Goal: Task Accomplishment & Management: Use online tool/utility

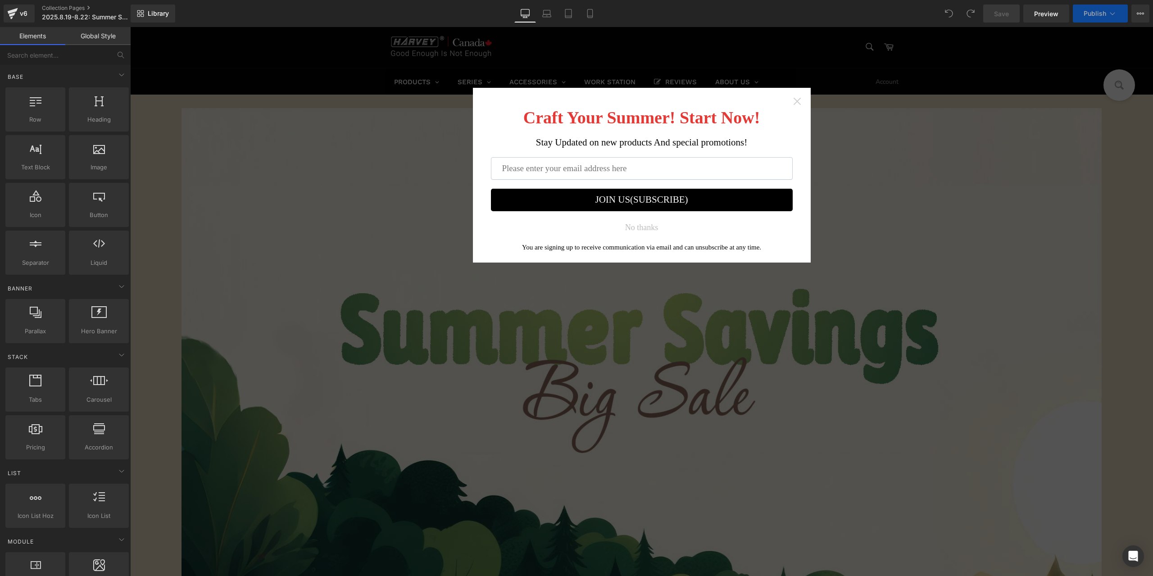
click at [794, 101] on icon "Close widget" at bounding box center [796, 101] width 7 height 7
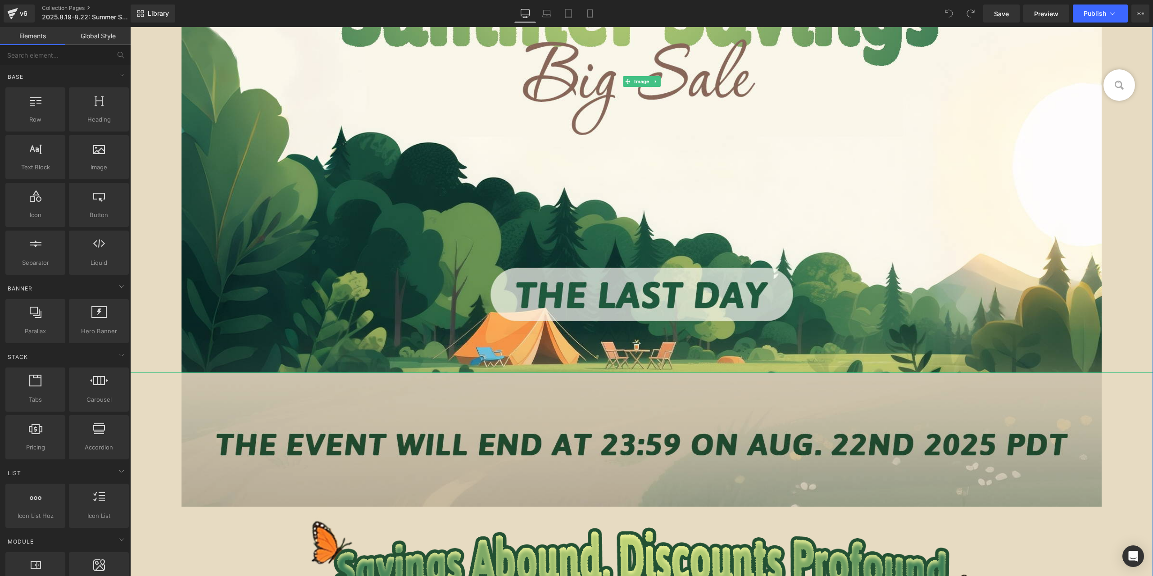
scroll to position [405, 0]
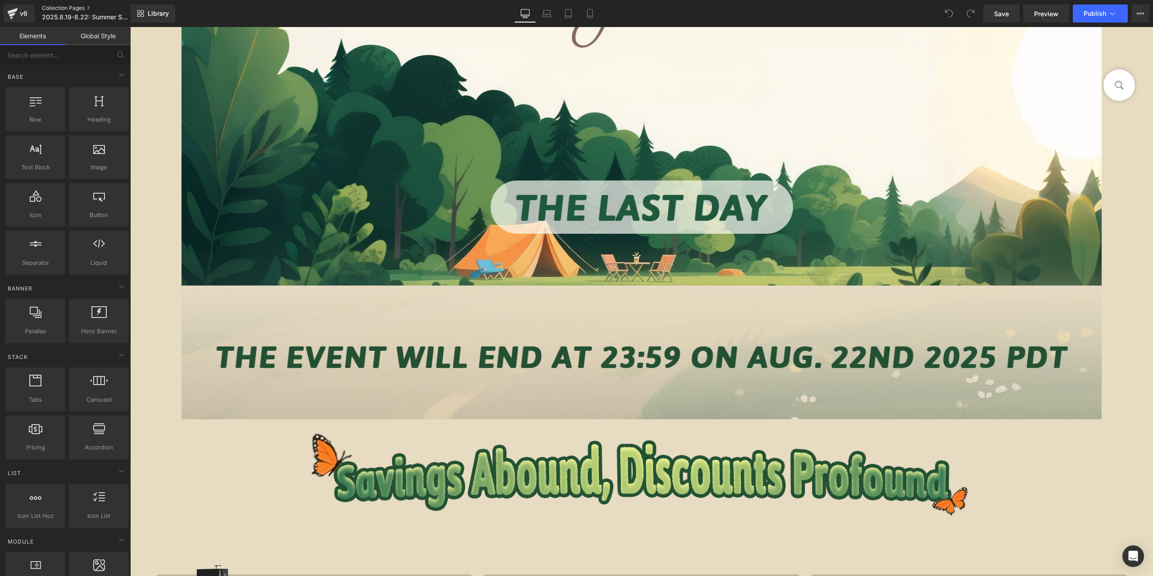
click at [49, 9] on link "Collection Pages" at bounding box center [94, 8] width 104 height 7
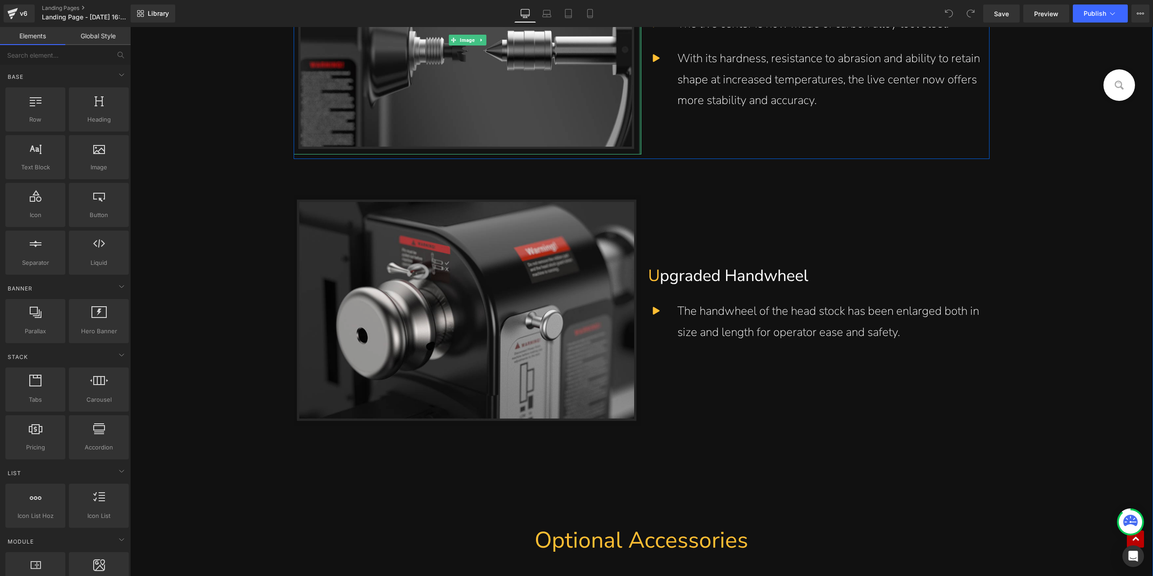
scroll to position [3784, 0]
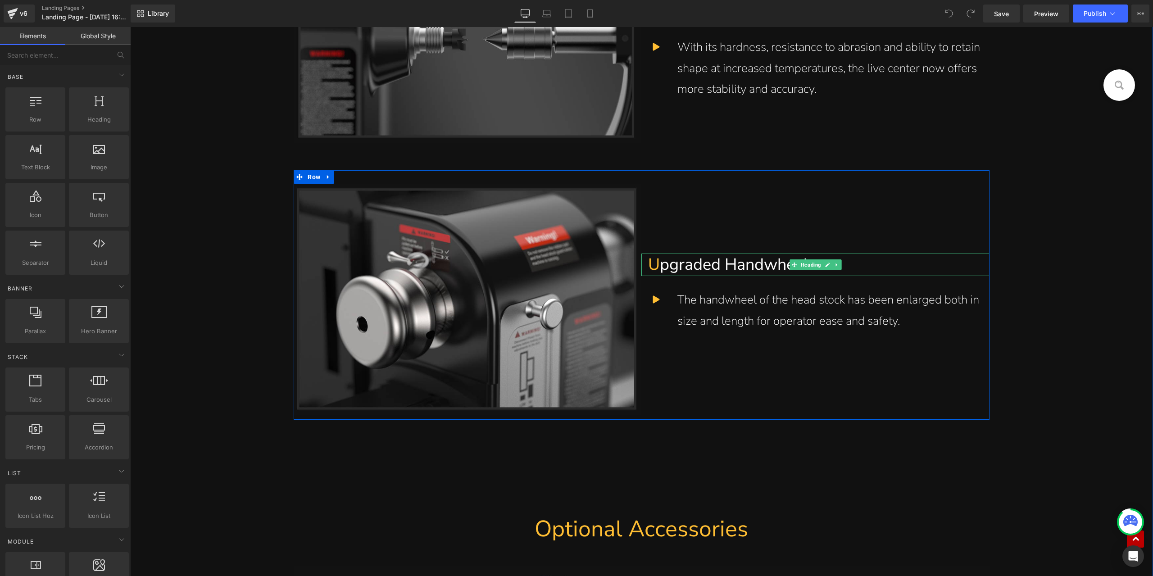
click at [735, 265] on h1 "U pgraded Handwheel" at bounding box center [815, 265] width 334 height 23
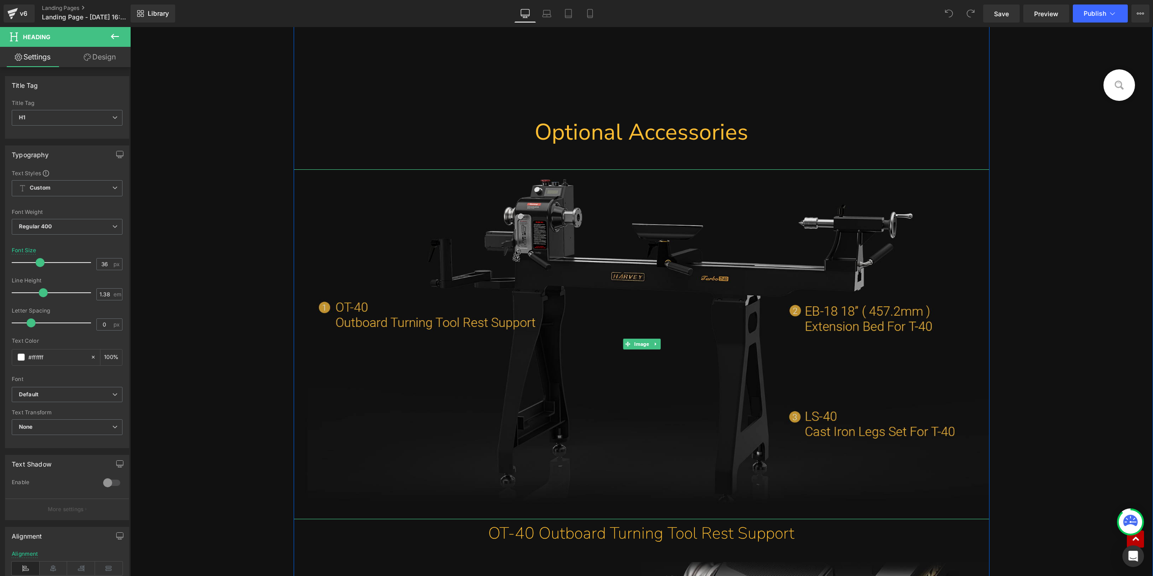
scroll to position [4234, 0]
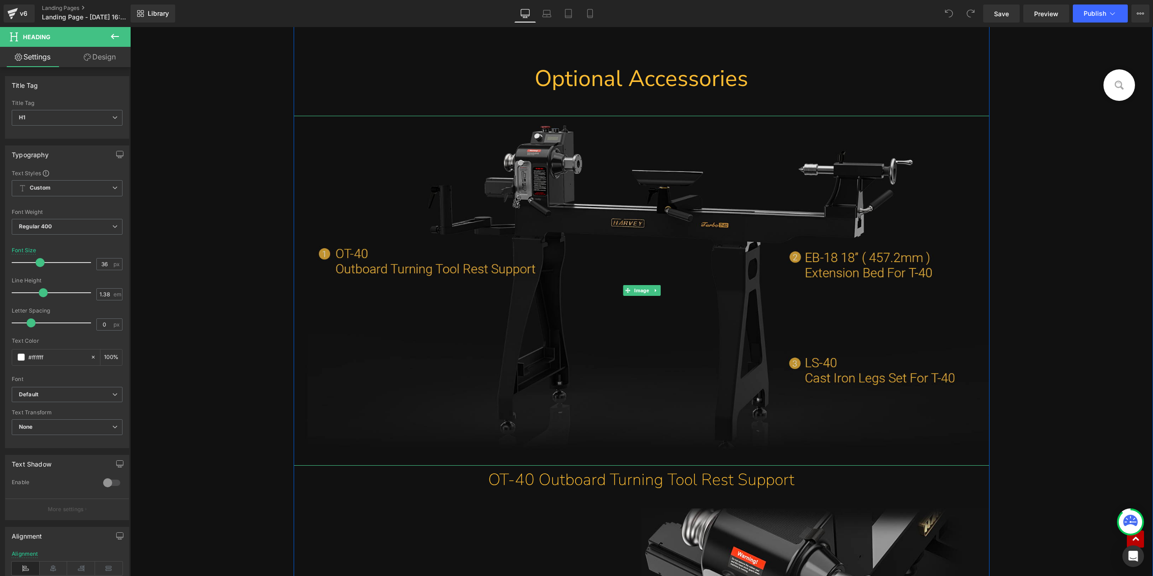
click at [743, 257] on img at bounding box center [641, 291] width 695 height 350
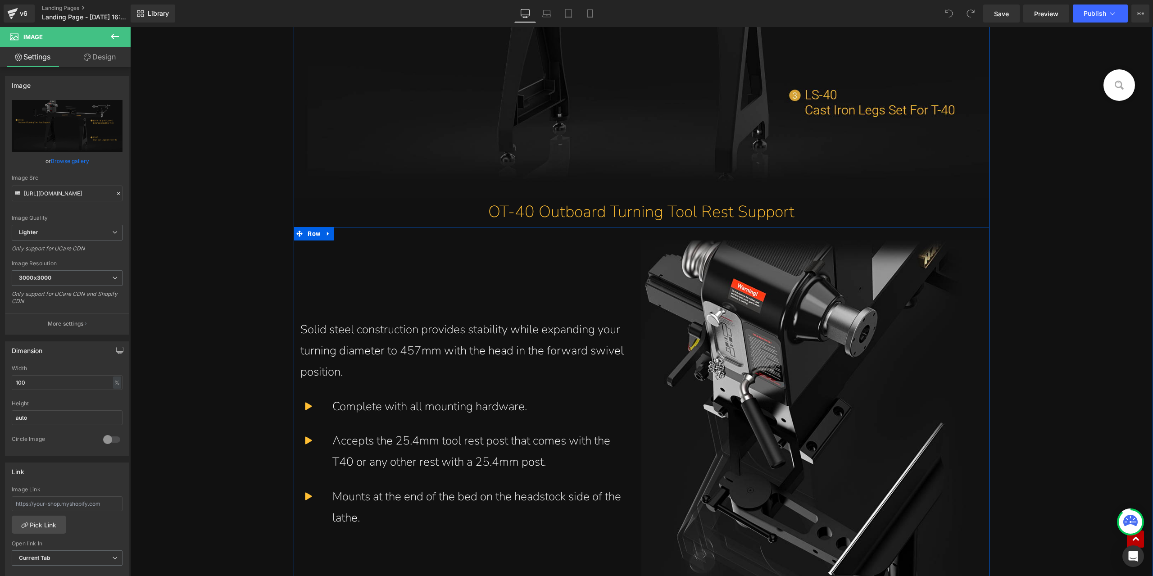
scroll to position [4549, 0]
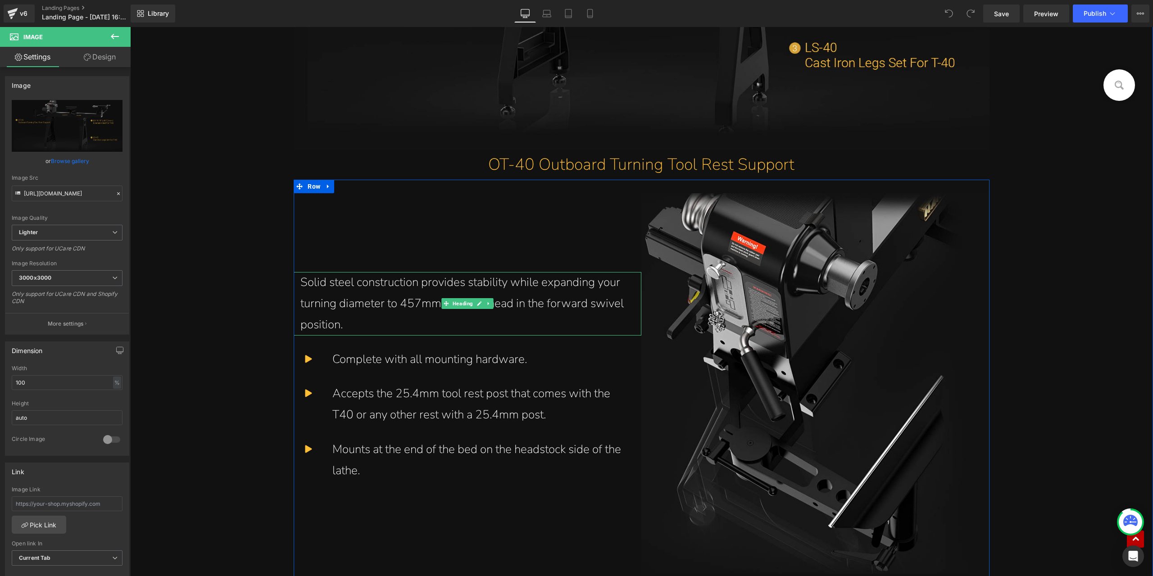
click at [412, 300] on h1 "Solid steel construction provides stability while expanding your turning diamet…" at bounding box center [467, 303] width 334 height 63
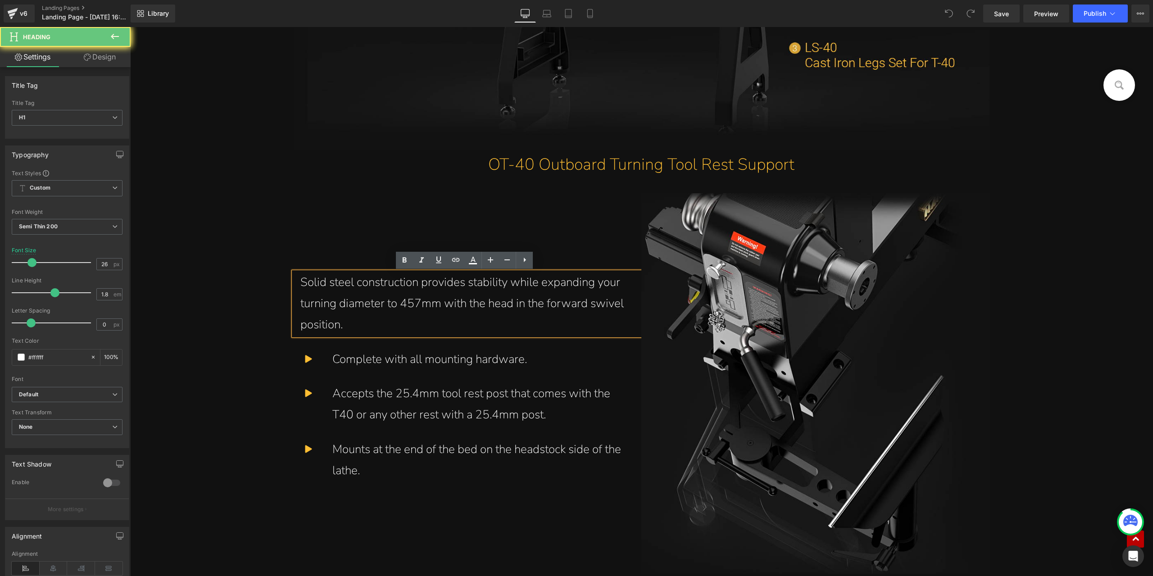
click at [412, 300] on h1 "Solid steel construction provides stability while expanding your turning diamet…" at bounding box center [467, 303] width 334 height 63
click at [421, 304] on h1 "Solid steel construction provides stability while expanding your turning diamet…" at bounding box center [467, 303] width 334 height 63
drag, startPoint x: 434, startPoint y: 304, endPoint x: 399, endPoint y: 304, distance: 35.1
click at [399, 304] on h1 "Solid steel construction provides stability while expanding your turning diamet…" at bounding box center [467, 303] width 334 height 63
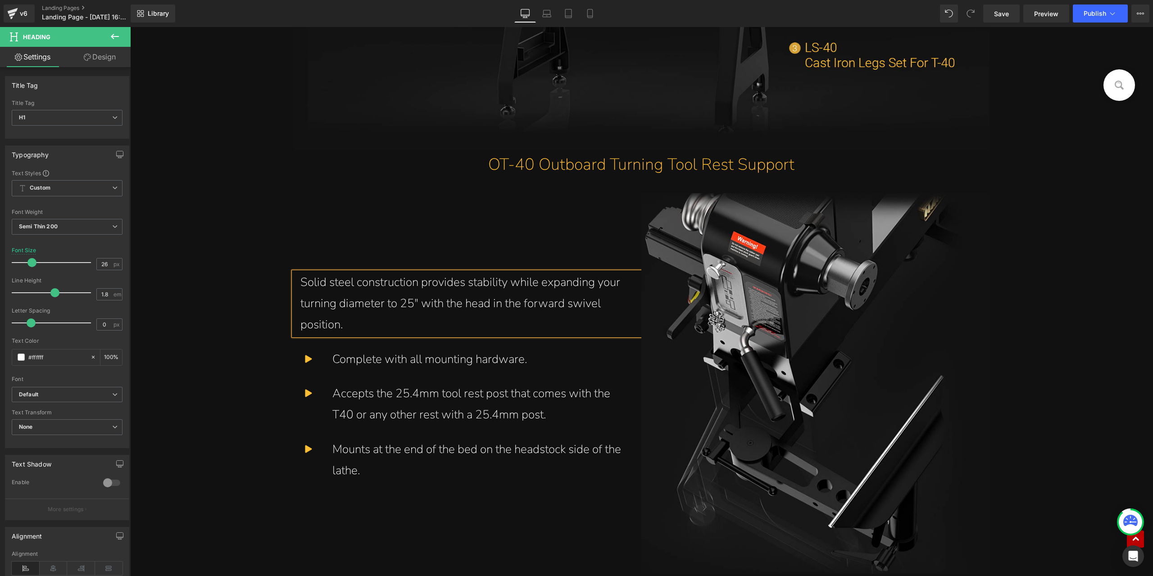
scroll to position [4594, 0]
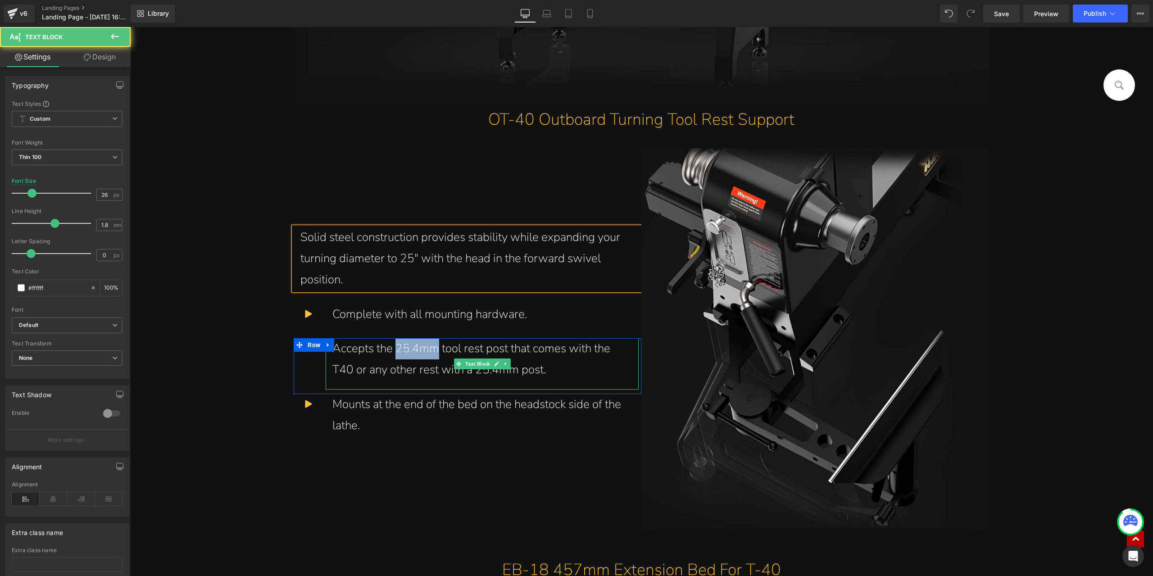
drag, startPoint x: 393, startPoint y: 349, endPoint x: 433, endPoint y: 353, distance: 40.3
click at [433, 353] on div "Accepts the 25.4mm tool rest post that comes with the T40 or any other rest wit…" at bounding box center [482, 359] width 300 height 42
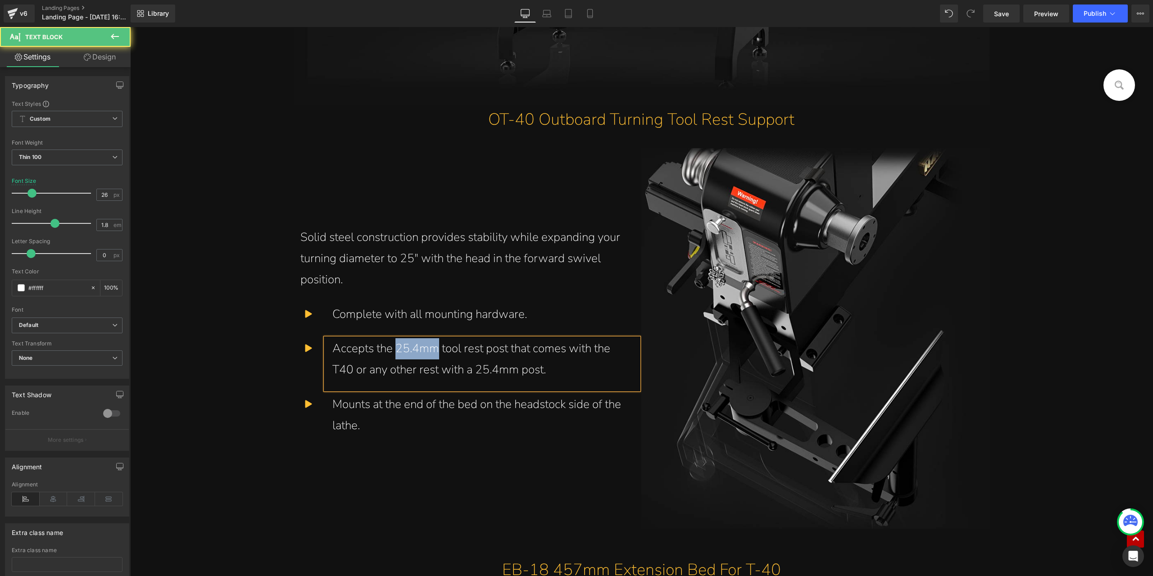
click at [433, 353] on div "Accepts the 25.4mm tool rest post that comes with the T40 or any other rest wit…" at bounding box center [482, 359] width 300 height 42
drag, startPoint x: 433, startPoint y: 353, endPoint x: 425, endPoint y: 354, distance: 8.7
click at [425, 354] on div "Accepts the 25.4mm tool rest post that comes with the T40 or any other rest wit…" at bounding box center [482, 359] width 300 height 42
click at [406, 353] on div "Accepts the 25.4mm tool rest post that comes with the T40 or any other rest wit…" at bounding box center [482, 359] width 300 height 42
drag, startPoint x: 394, startPoint y: 352, endPoint x: 433, endPoint y: 352, distance: 39.6
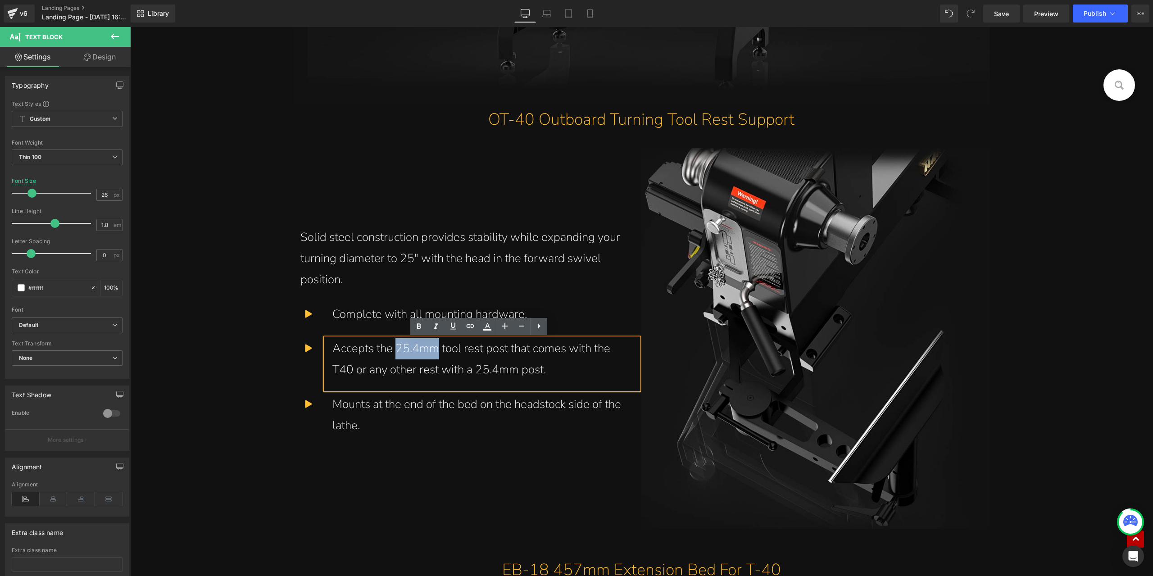
click at [433, 352] on div "Accepts the 25.4mm tool rest post that comes with the T40 or any other rest wit…" at bounding box center [482, 359] width 300 height 42
drag, startPoint x: 435, startPoint y: 370, endPoint x: 476, endPoint y: 373, distance: 41.5
click at [476, 373] on div "Accepts the 1" tool rest post that comes with the T40 or any other rest with a …" at bounding box center [482, 359] width 300 height 42
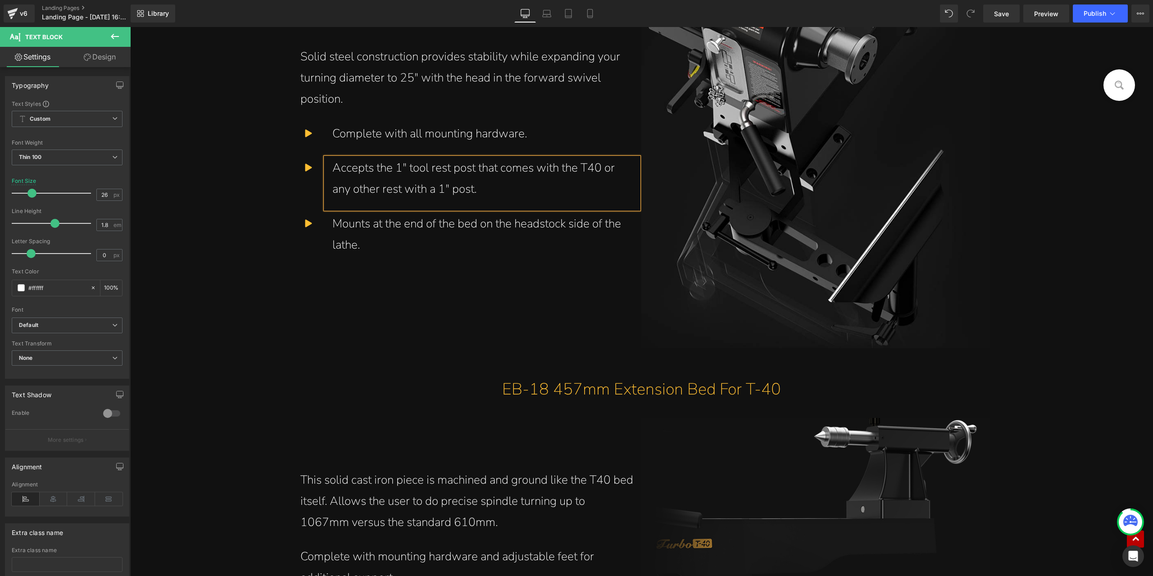
scroll to position [4865, 0]
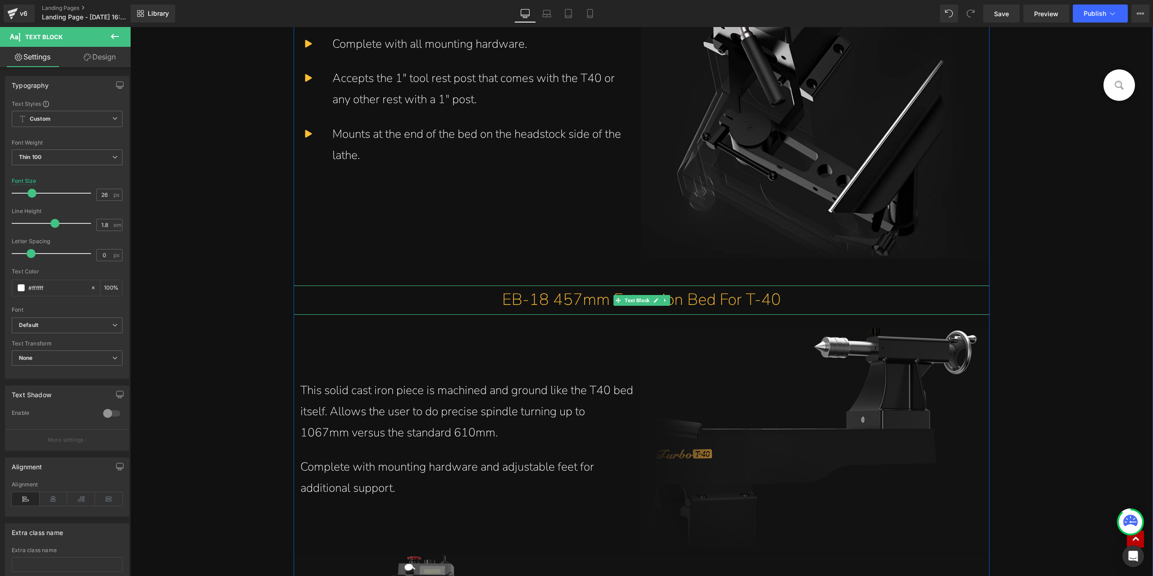
click at [568, 300] on p "EB-18 457mm Extension Bed For T-40" at bounding box center [641, 300] width 695 height 29
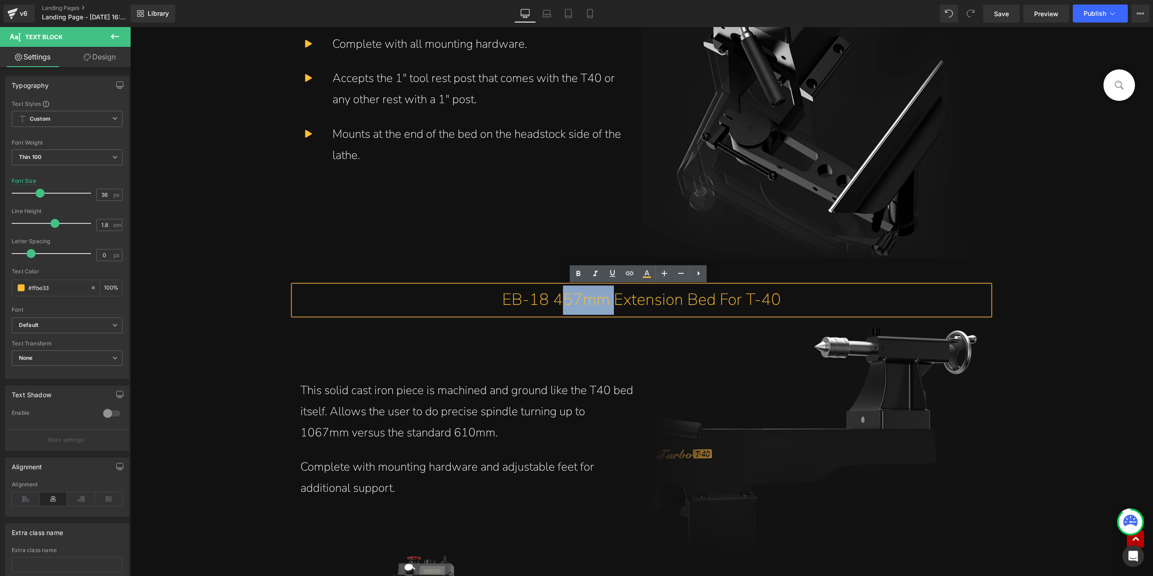
drag, startPoint x: 555, startPoint y: 299, endPoint x: 604, endPoint y: 301, distance: 48.7
click at [604, 301] on p "EB-18 457mm Extension Bed For T-40" at bounding box center [641, 300] width 695 height 29
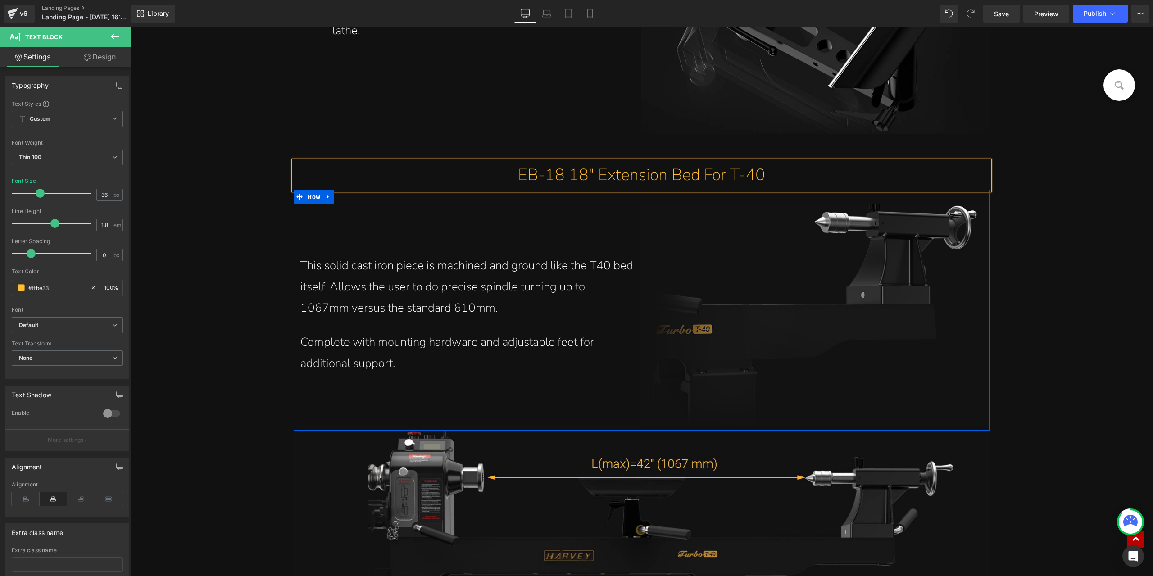
scroll to position [5000, 0]
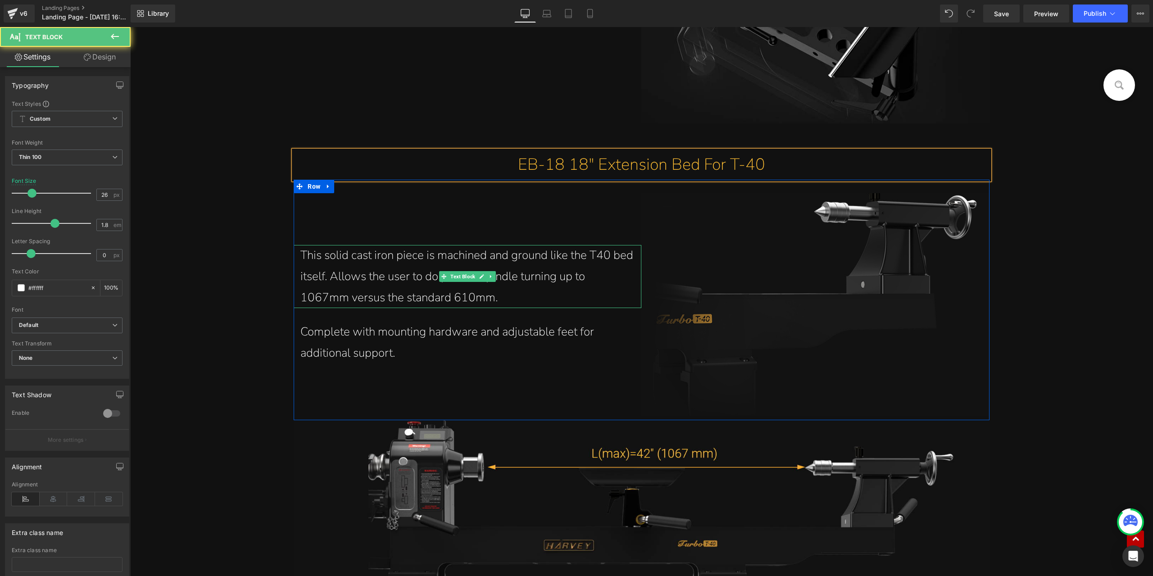
click at [333, 300] on p "This solid cast iron piece is machined and ground like the T40 bed itself. Allo…" at bounding box center [467, 276] width 334 height 63
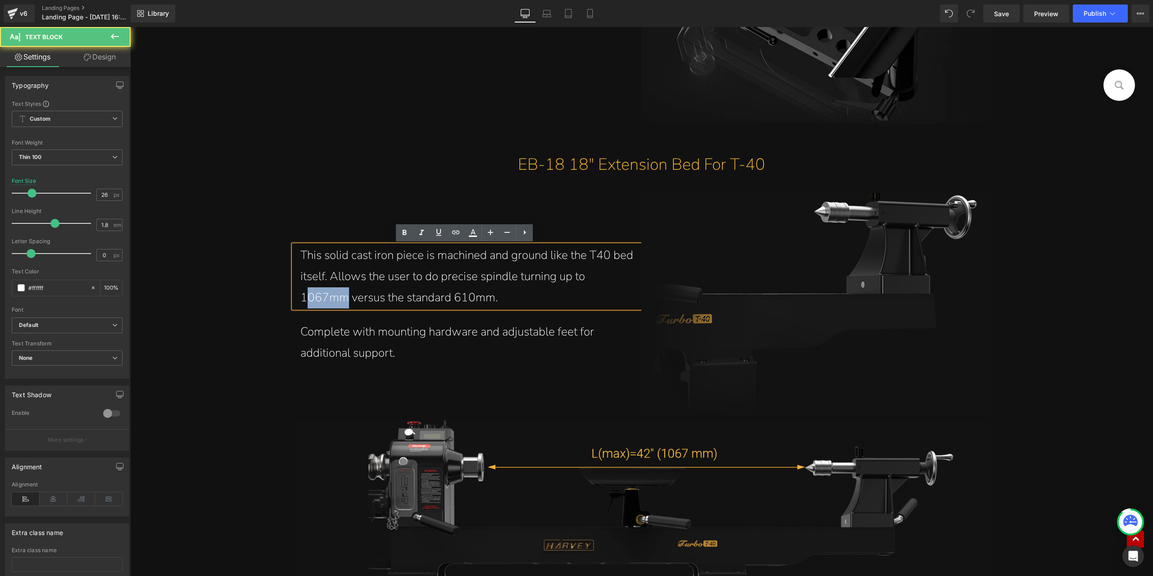
drag, startPoint x: 346, startPoint y: 298, endPoint x: 301, endPoint y: 297, distance: 44.6
click at [301, 297] on p "This solid cast iron piece is machined and ground like the T40 bed itself. Allo…" at bounding box center [467, 276] width 334 height 63
drag, startPoint x: 295, startPoint y: 297, endPoint x: 341, endPoint y: 304, distance: 46.4
click at [341, 304] on div "This solid cast iron piece is machined and ground like the T40 bed itself. Allo…" at bounding box center [468, 276] width 348 height 63
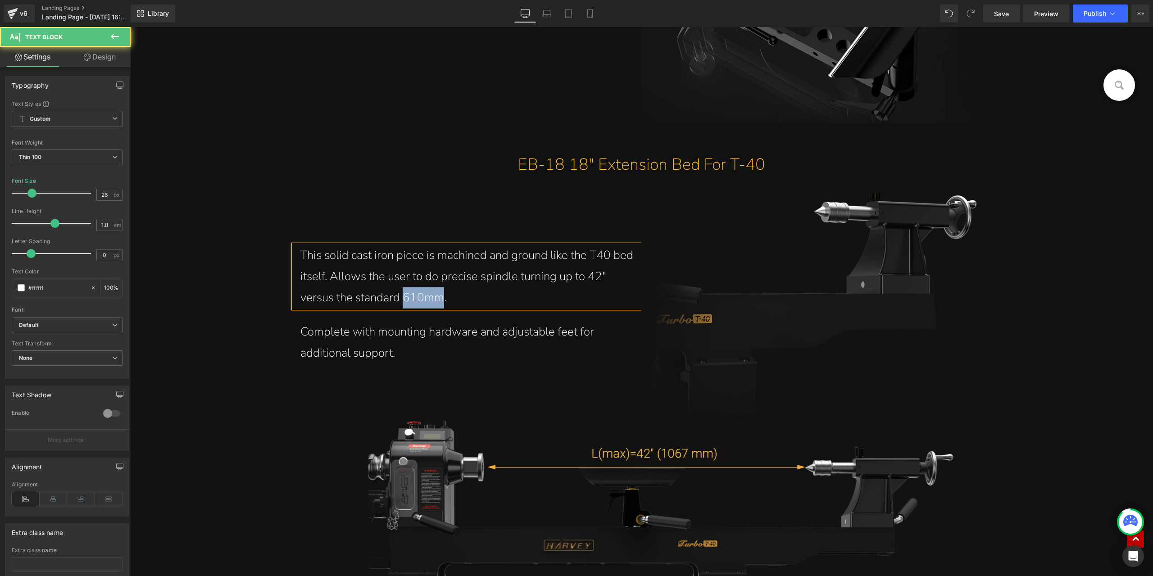
drag, startPoint x: 400, startPoint y: 301, endPoint x: 439, endPoint y: 302, distance: 39.2
click at [439, 302] on p "This solid cast iron piece is machined and ground like the T40 bed itself. Allo…" at bounding box center [467, 276] width 334 height 63
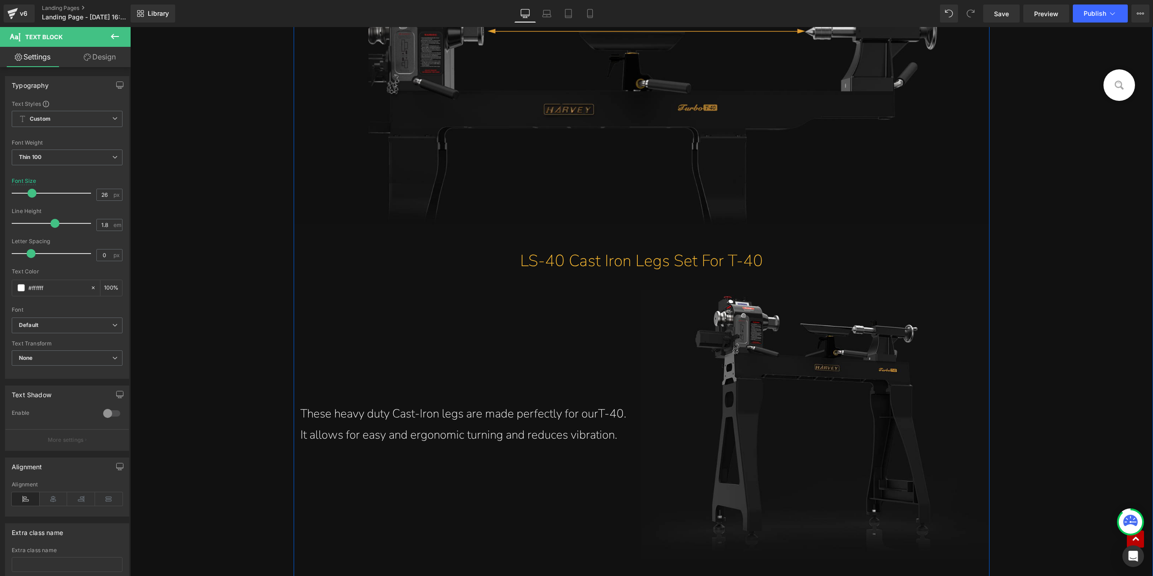
scroll to position [5450, 0]
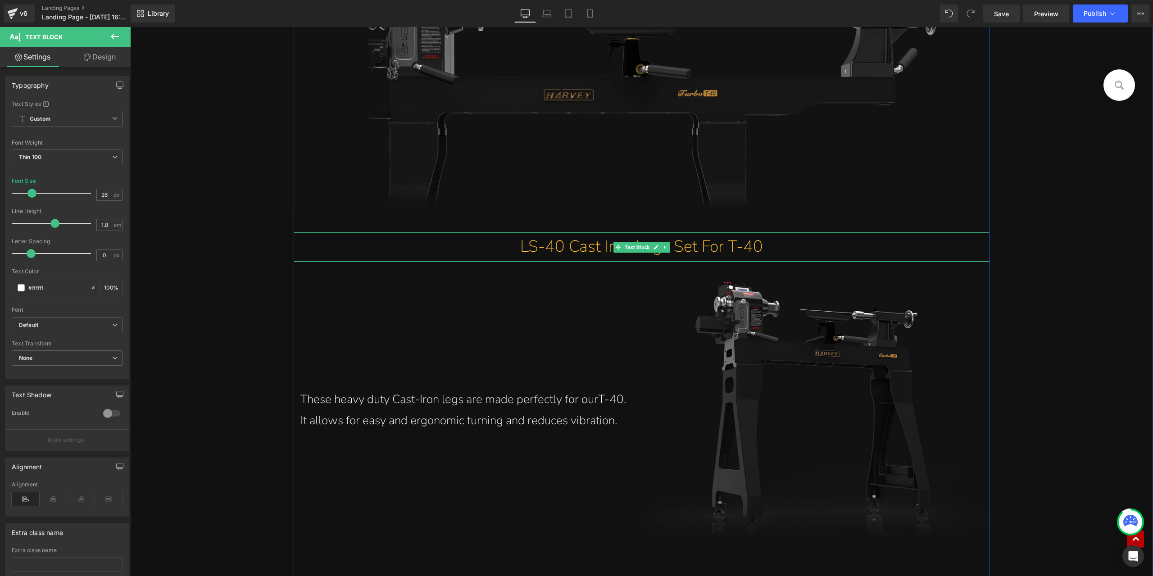
click at [553, 248] on p "LS-40 Cast Iron Legs Set For T-40" at bounding box center [641, 246] width 695 height 29
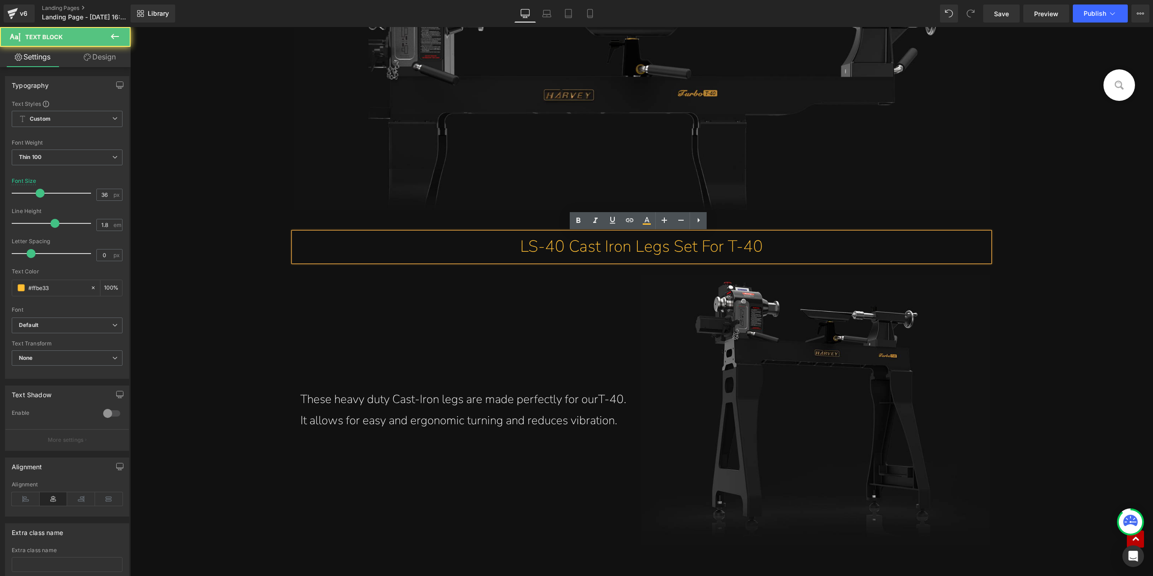
click at [535, 248] on p "LS-40 Cast Iron Legs Set For T-40" at bounding box center [641, 246] width 695 height 29
drag, startPoint x: 533, startPoint y: 250, endPoint x: 518, endPoint y: 249, distance: 15.3
click at [518, 249] on p "LS-40 Cast Iron Legs Set For T-40" at bounding box center [641, 246] width 695 height 29
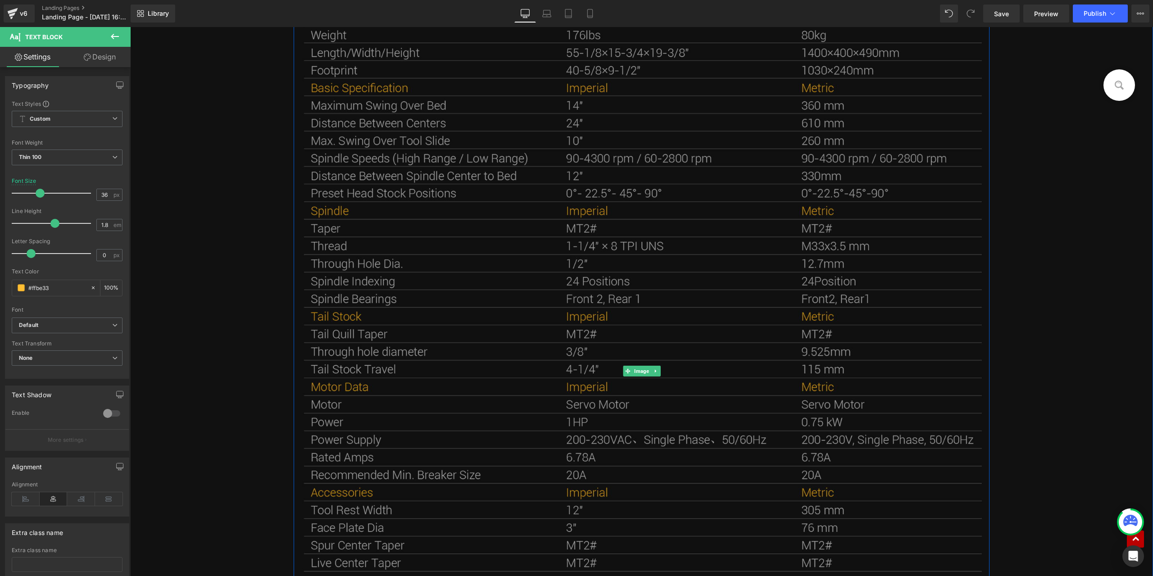
scroll to position [6216, 0]
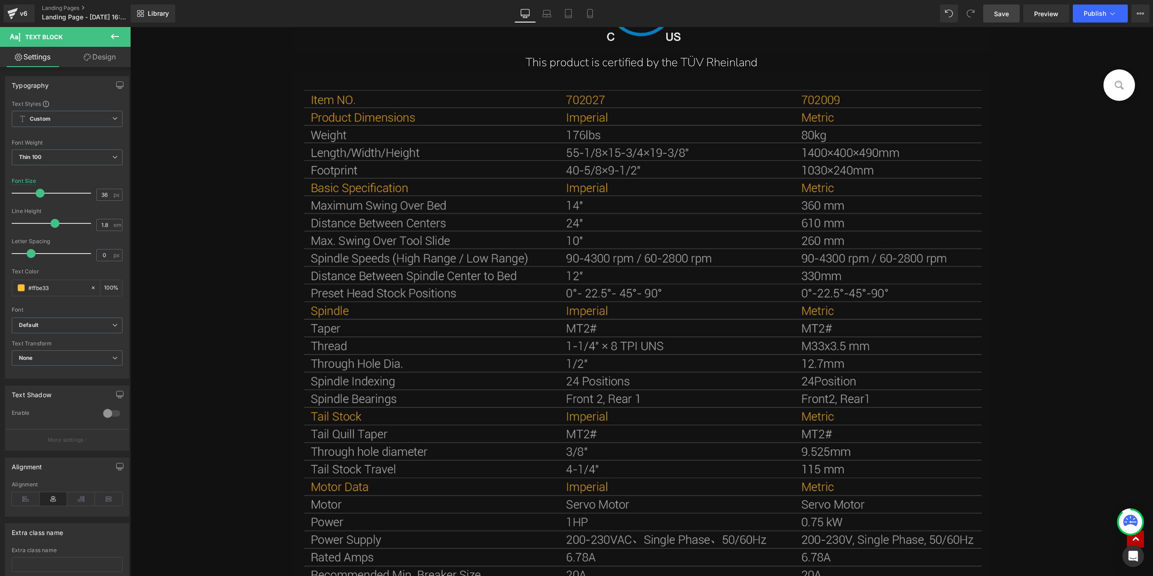
drag, startPoint x: 1000, startPoint y: 14, endPoint x: 570, endPoint y: 232, distance: 481.2
click at [1000, 14] on span "Save" at bounding box center [1001, 13] width 15 height 9
click at [1140, 10] on icon at bounding box center [1140, 13] width 7 height 7
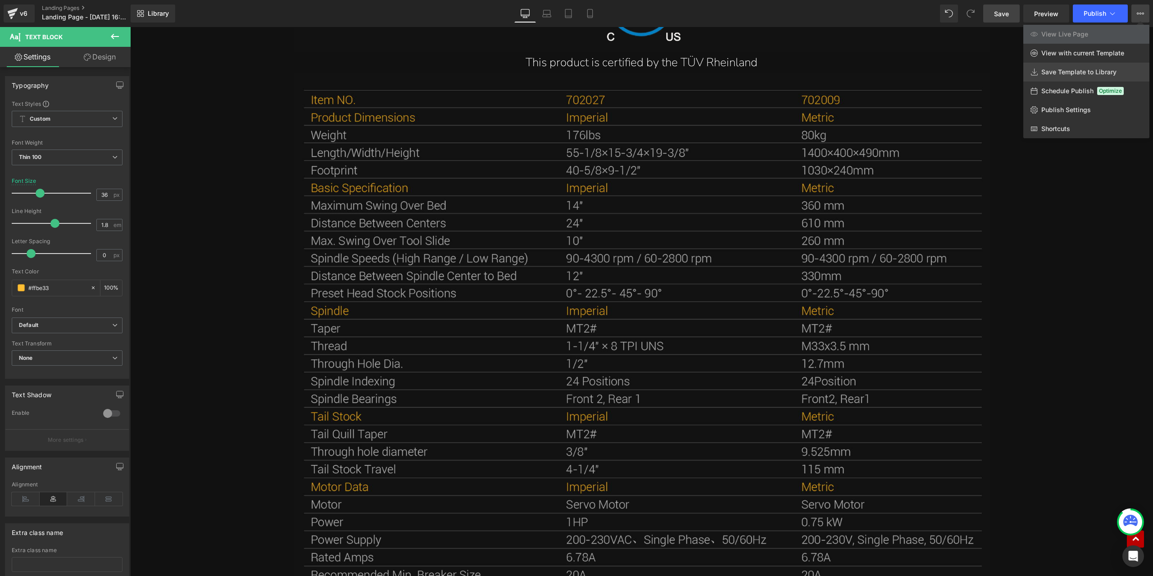
click at [1089, 74] on span "Save Template to Library" at bounding box center [1078, 72] width 75 height 8
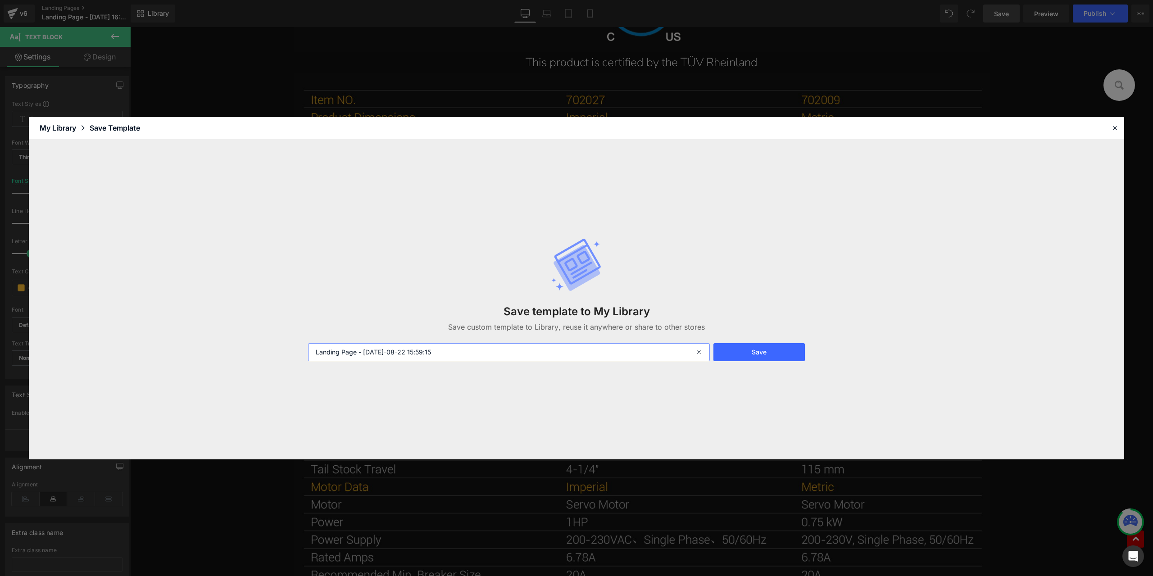
click at [572, 354] on input "Landing Page - Aug 21, 16:18:38 2025-08-22 15:59:15" at bounding box center [509, 352] width 402 height 18
click at [338, 352] on input "图文分离-T-40" at bounding box center [509, 352] width 402 height 18
click at [344, 350] on input "图文分离-T-40" at bounding box center [509, 352] width 402 height 18
click at [413, 352] on input "图文分离—T-40" at bounding box center [509, 352] width 402 height 18
type input "图文分离—T-40"
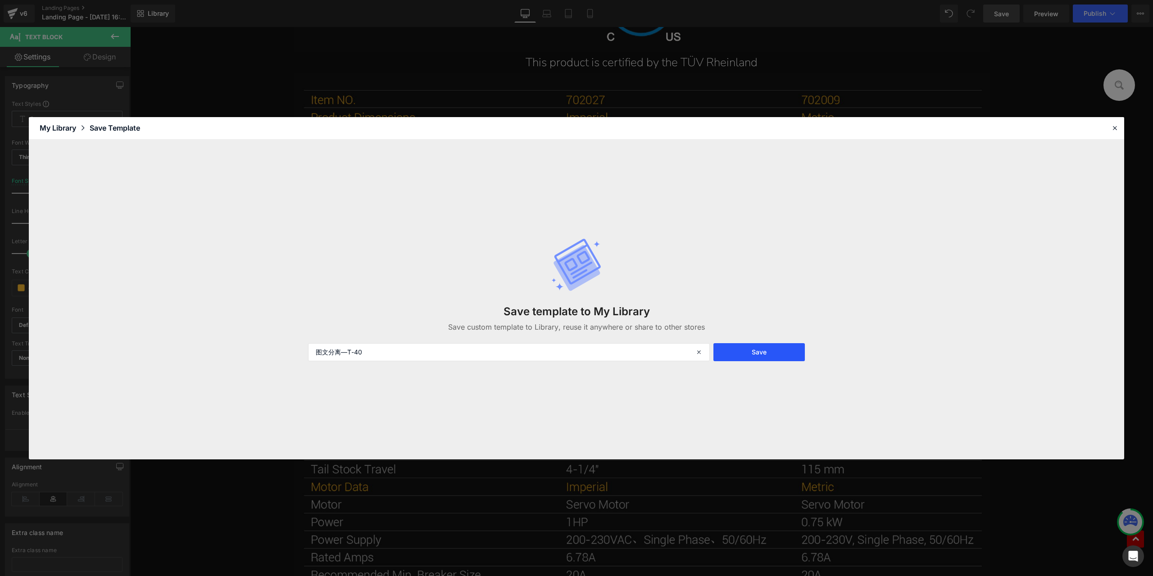
click at [750, 351] on button "Save" at bounding box center [758, 352] width 91 height 18
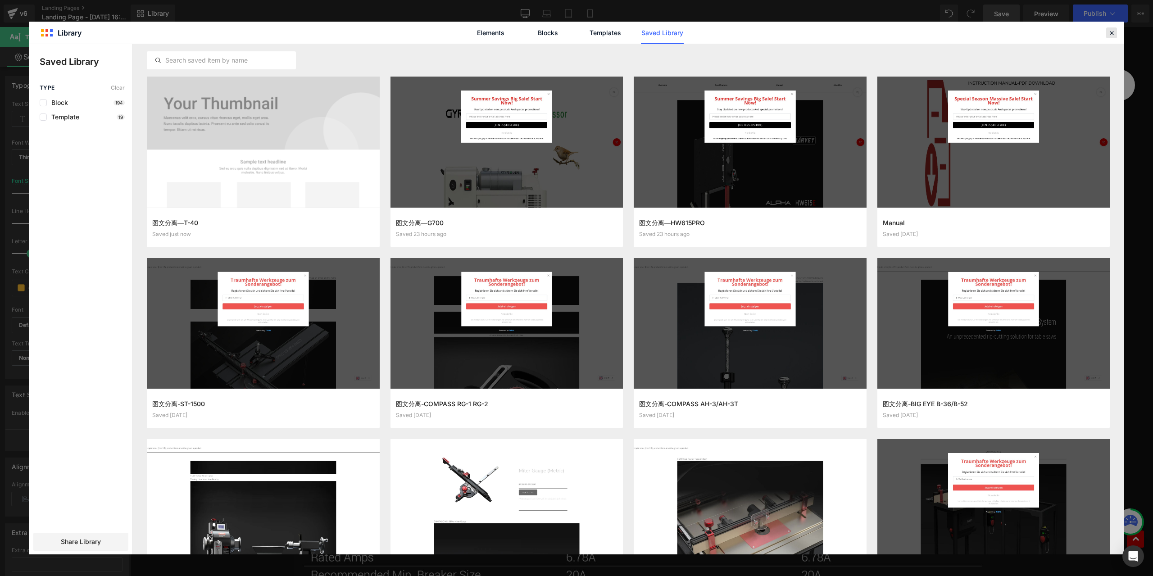
click at [1109, 34] on icon at bounding box center [1112, 33] width 8 height 8
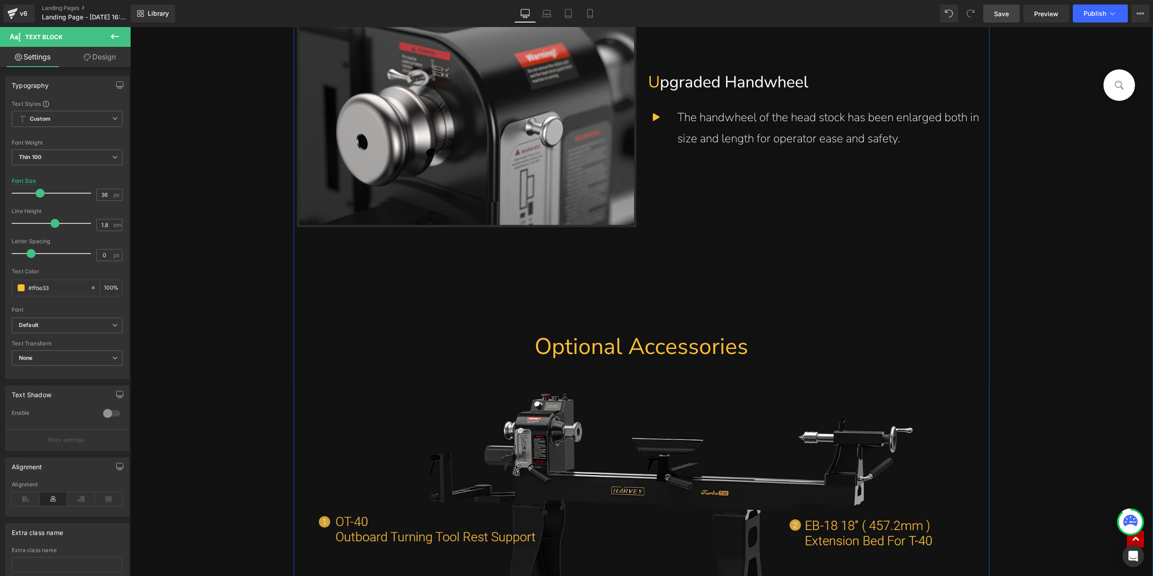
scroll to position [3874, 0]
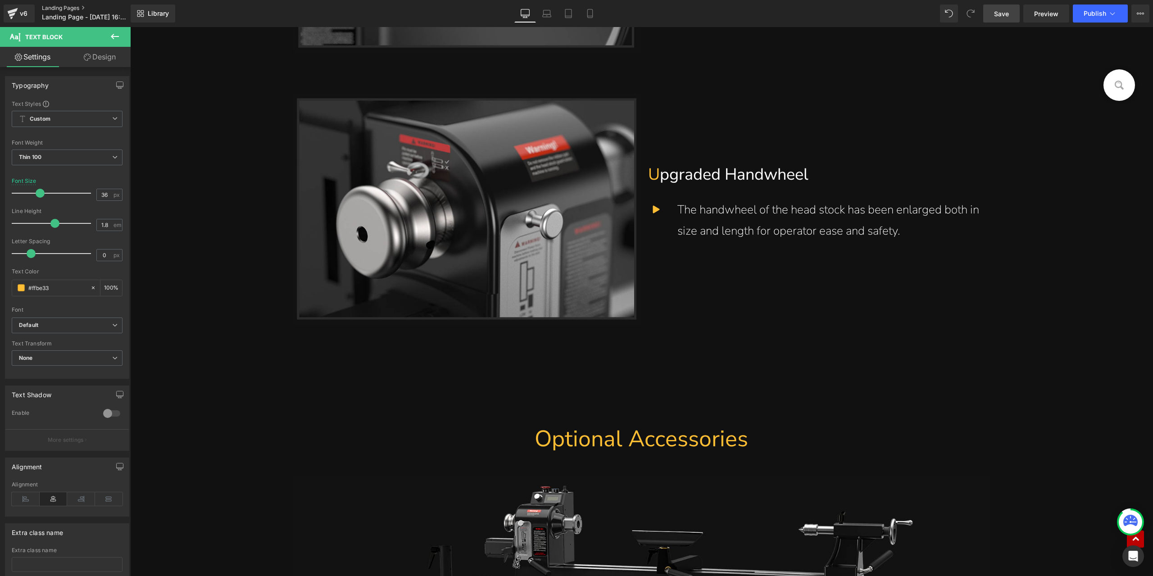
click at [67, 6] on link "Landing Pages" at bounding box center [94, 8] width 104 height 7
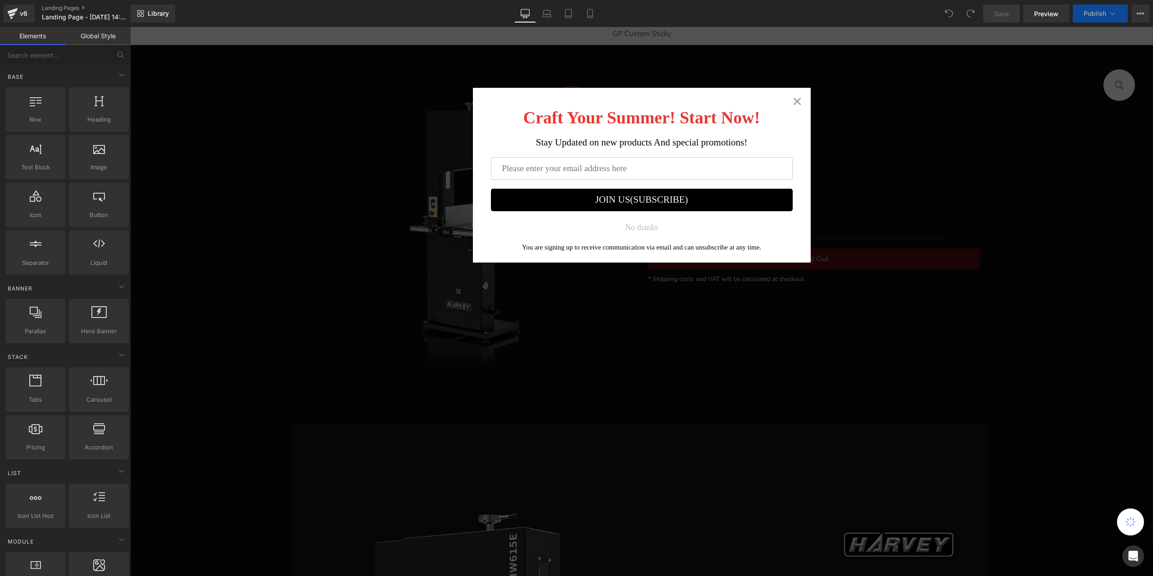
scroll to position [180, 0]
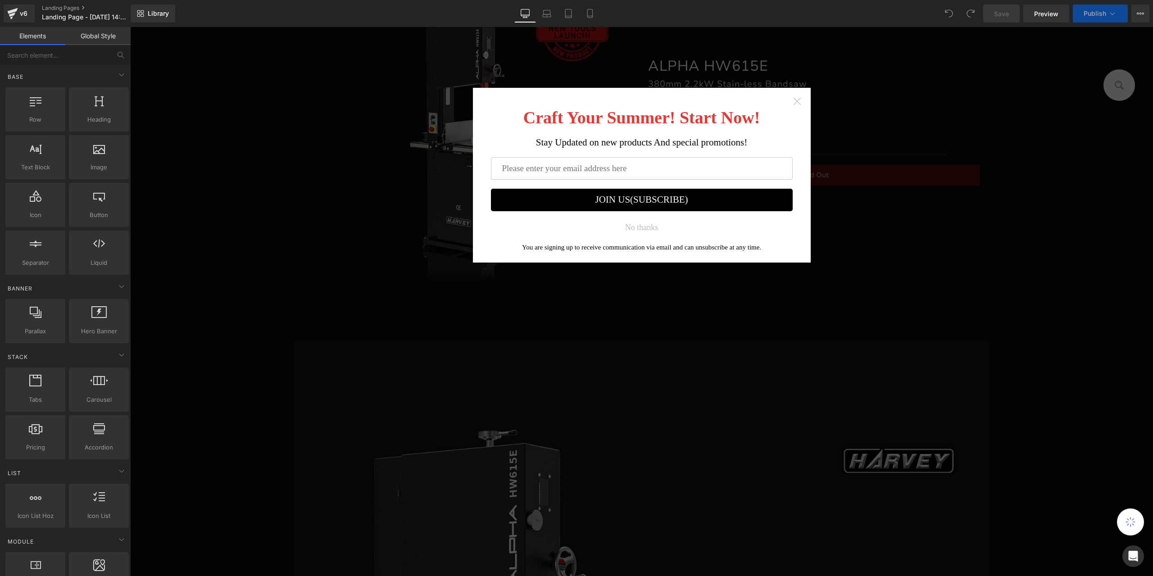
click at [796, 97] on icon "Close widget" at bounding box center [797, 101] width 9 height 9
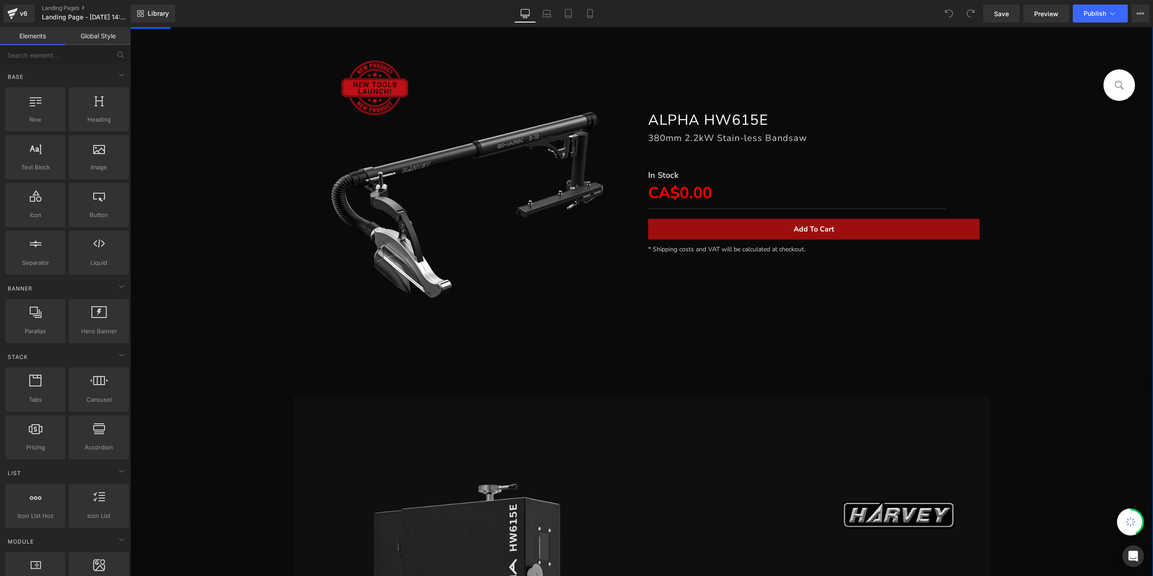
scroll to position [90, 0]
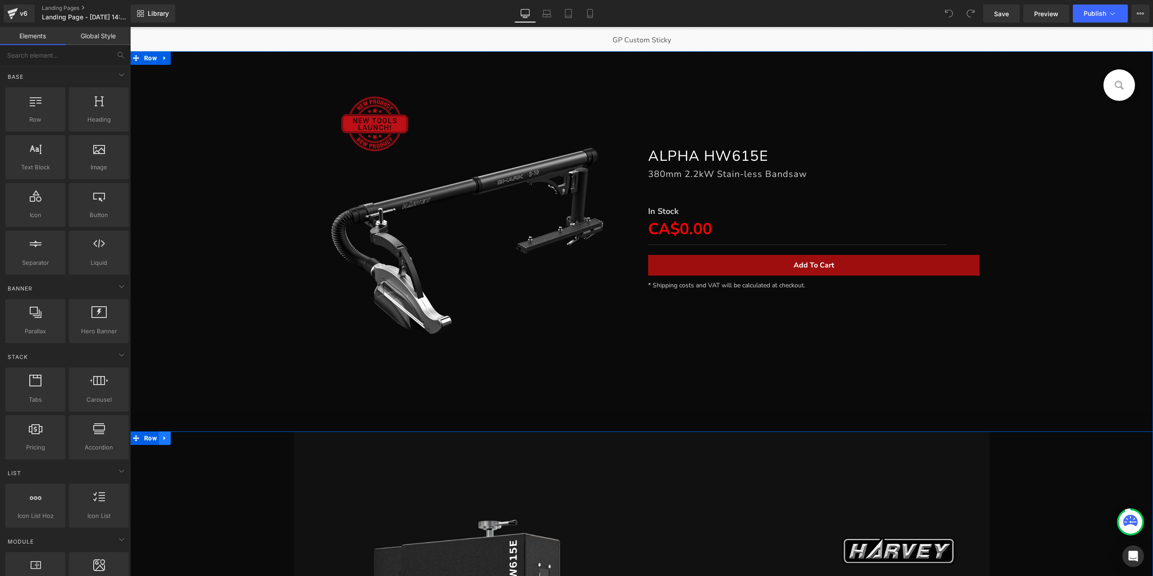
click at [162, 440] on icon at bounding box center [165, 438] width 6 height 7
click at [187, 433] on link at bounding box center [188, 439] width 12 height 14
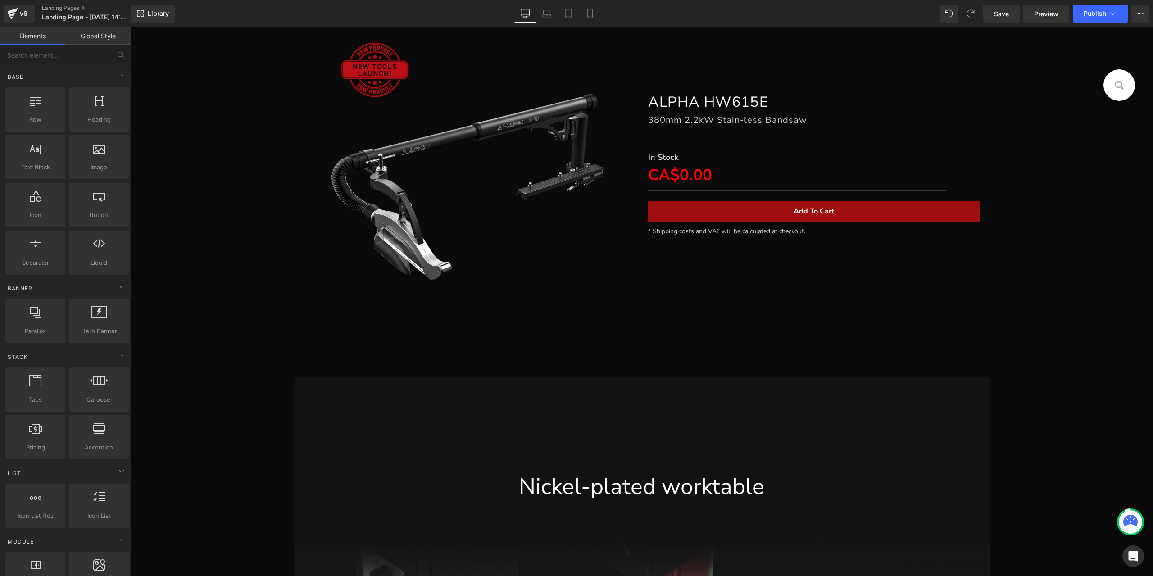
scroll to position [224, 0]
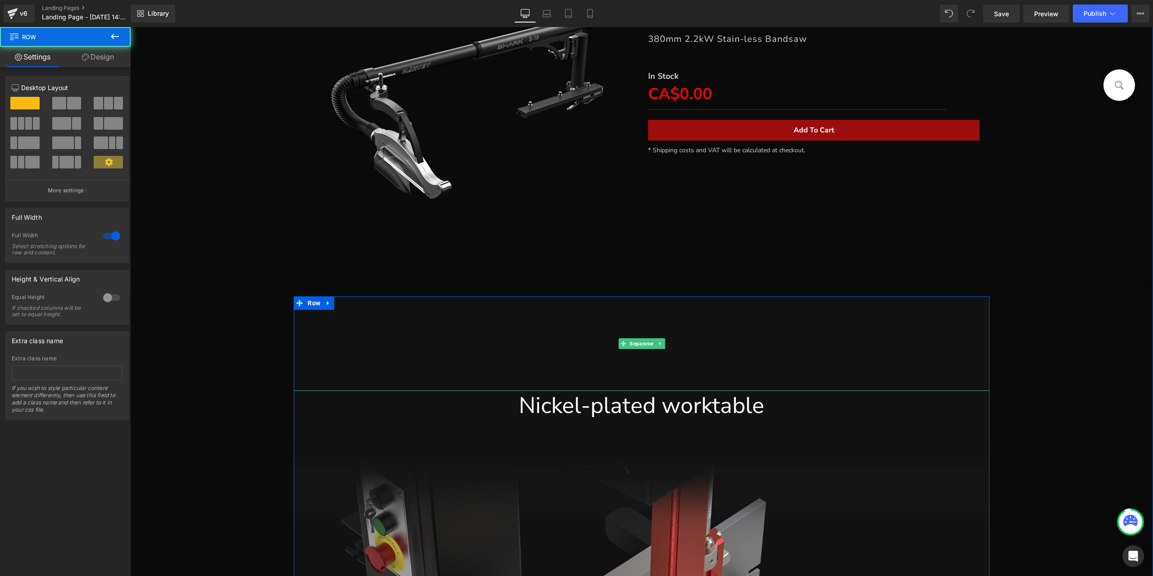
click at [296, 327] on div at bounding box center [641, 343] width 695 height 95
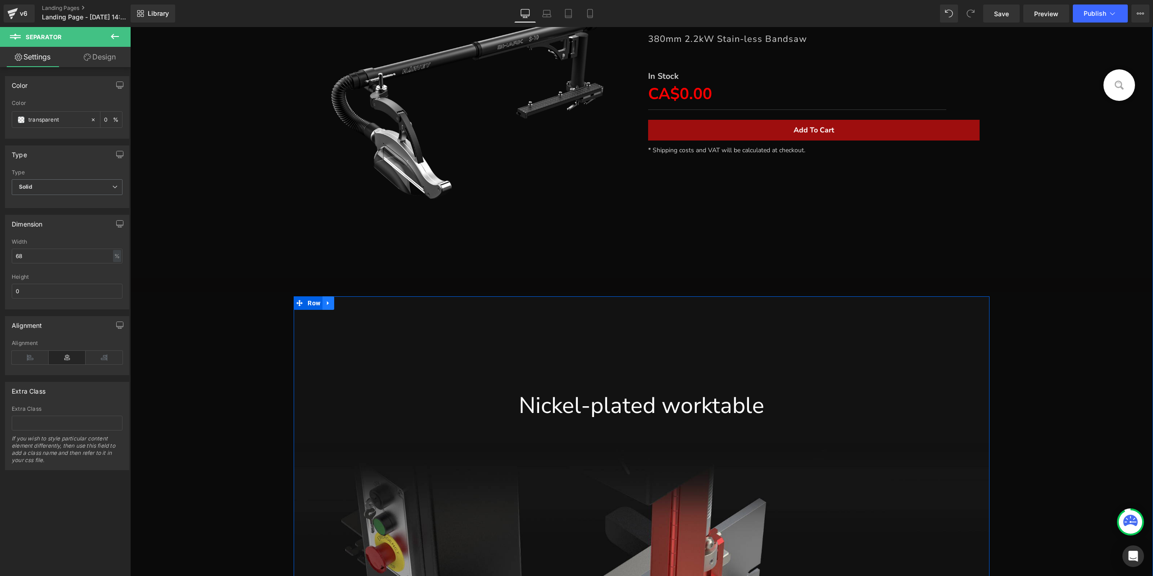
click at [325, 300] on icon at bounding box center [328, 303] width 6 height 7
click at [350, 303] on icon at bounding box center [352, 303] width 6 height 6
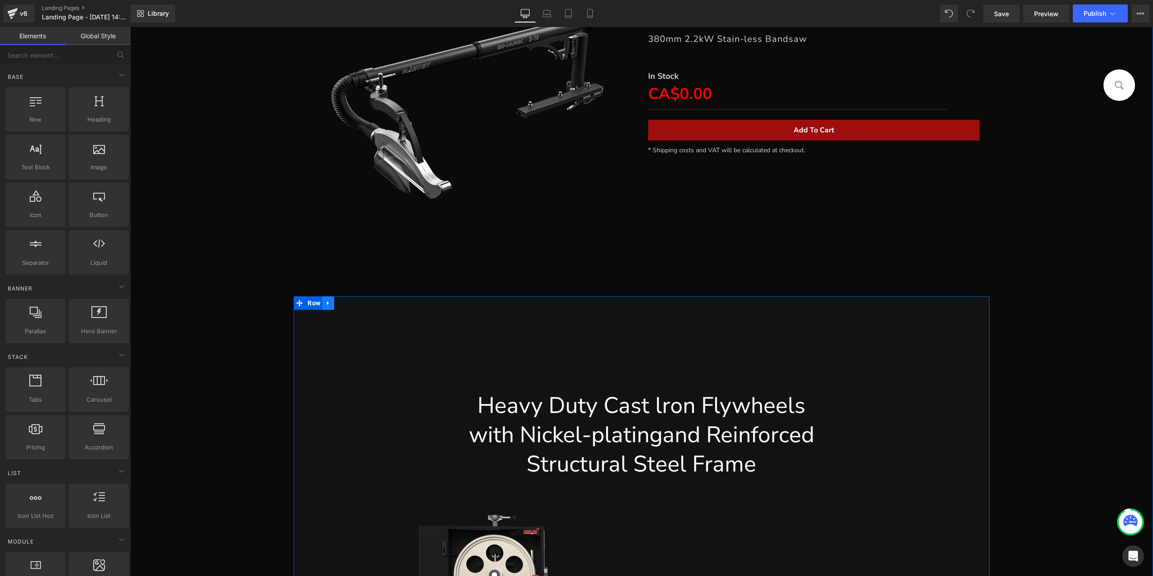
click at [328, 302] on icon at bounding box center [328, 303] width 6 height 7
click at [351, 306] on icon at bounding box center [352, 303] width 6 height 7
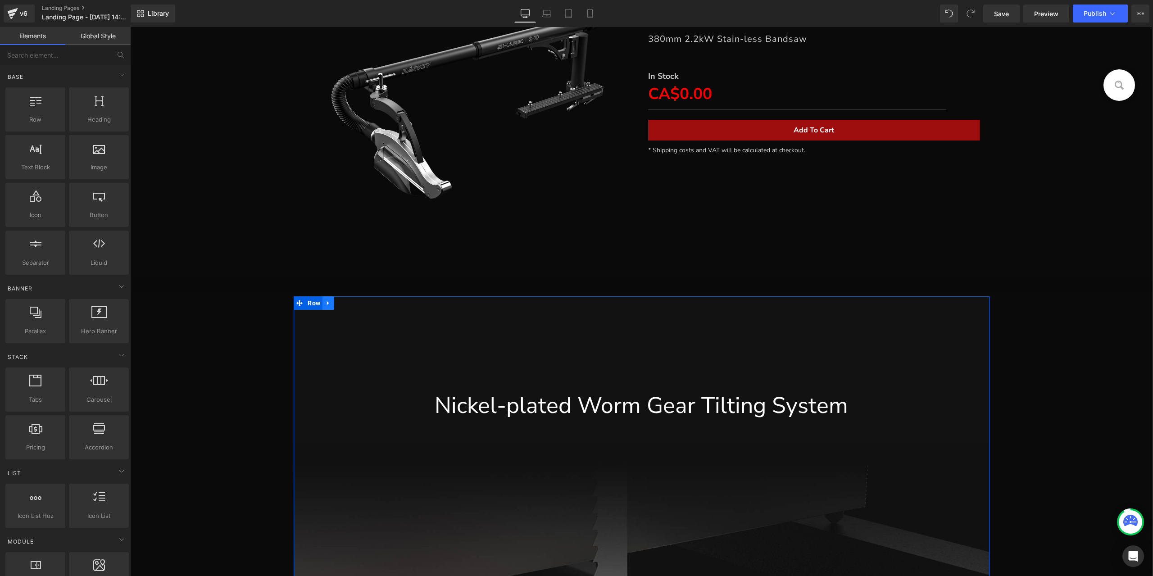
click at [327, 302] on icon at bounding box center [328, 303] width 2 height 4
click at [349, 304] on icon at bounding box center [352, 303] width 6 height 7
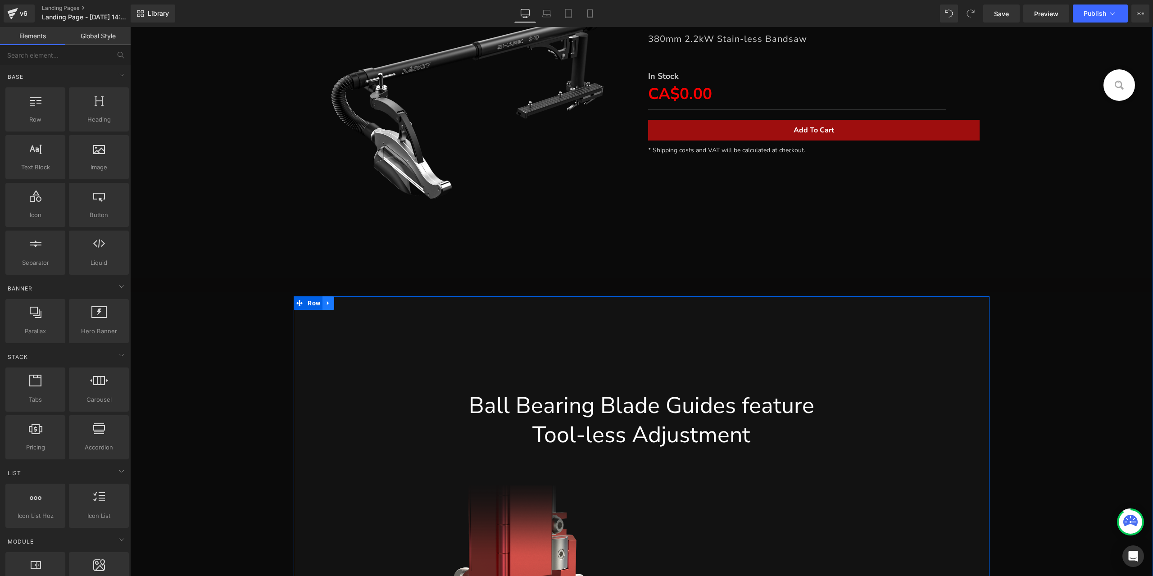
click at [327, 302] on icon at bounding box center [328, 303] width 6 height 7
click at [349, 304] on icon at bounding box center [352, 303] width 6 height 6
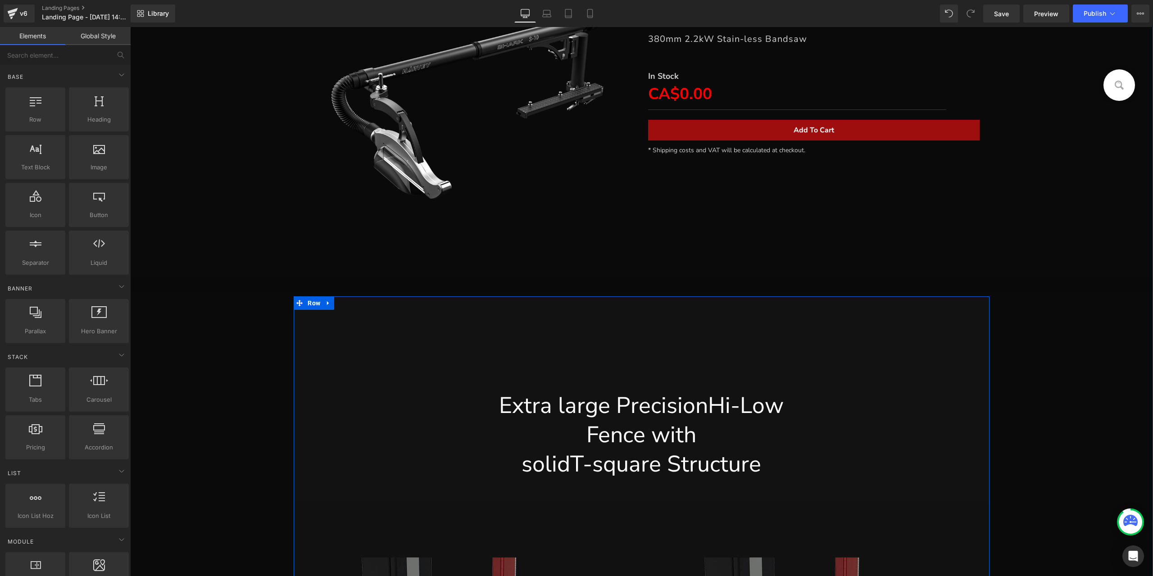
click at [329, 303] on link at bounding box center [329, 303] width 12 height 14
click at [350, 303] on icon at bounding box center [352, 303] width 6 height 6
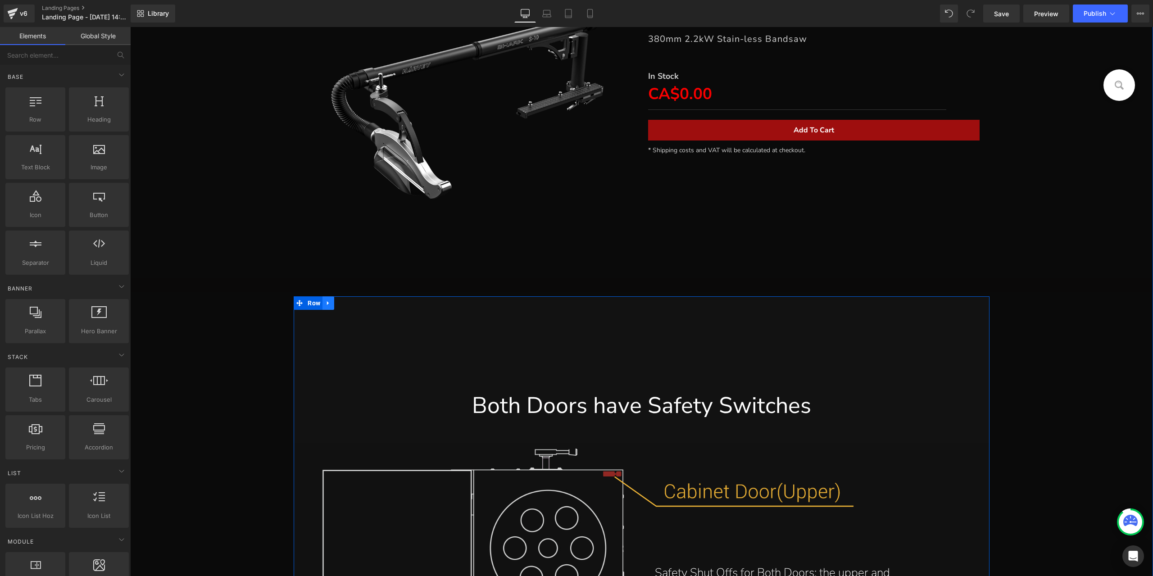
click at [327, 303] on icon at bounding box center [328, 303] width 6 height 7
click at [350, 304] on icon at bounding box center [352, 303] width 6 height 6
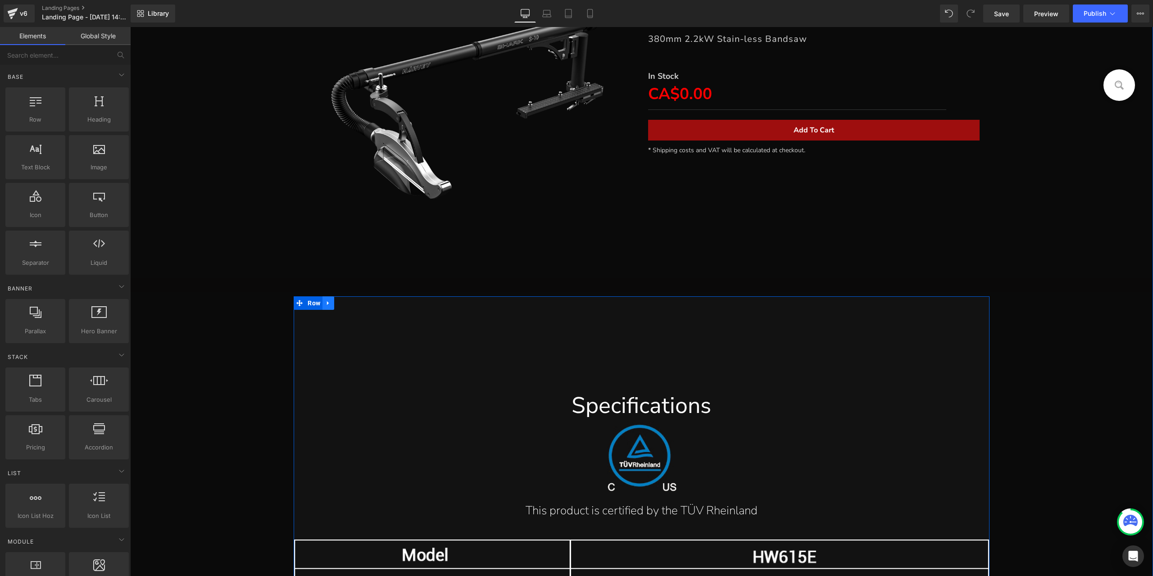
click at [325, 304] on icon at bounding box center [328, 303] width 6 height 7
click at [352, 307] on link at bounding box center [352, 303] width 12 height 14
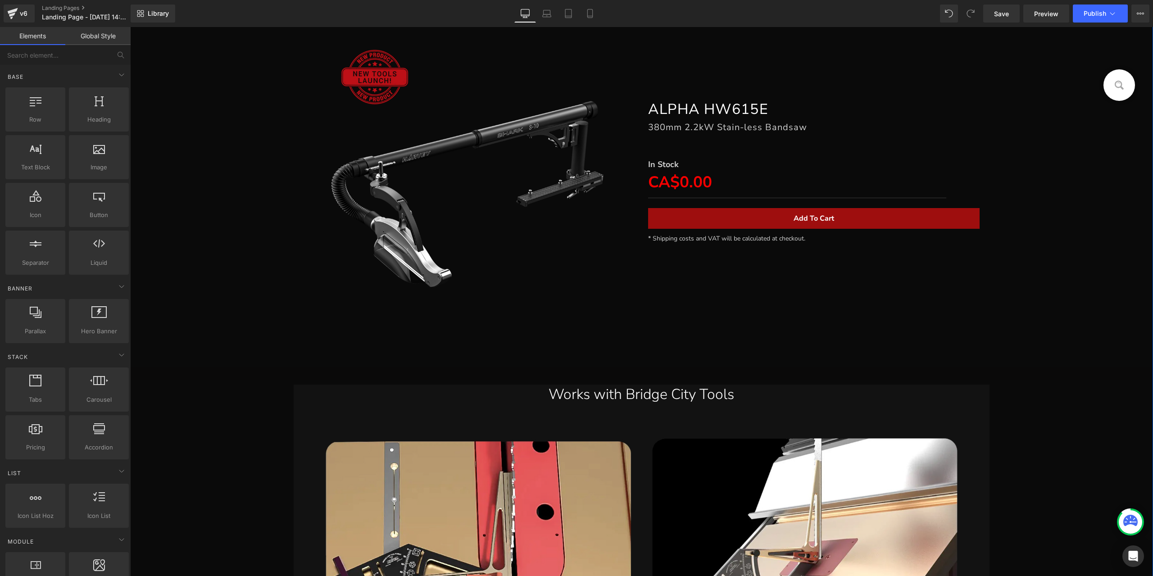
scroll to position [89, 0]
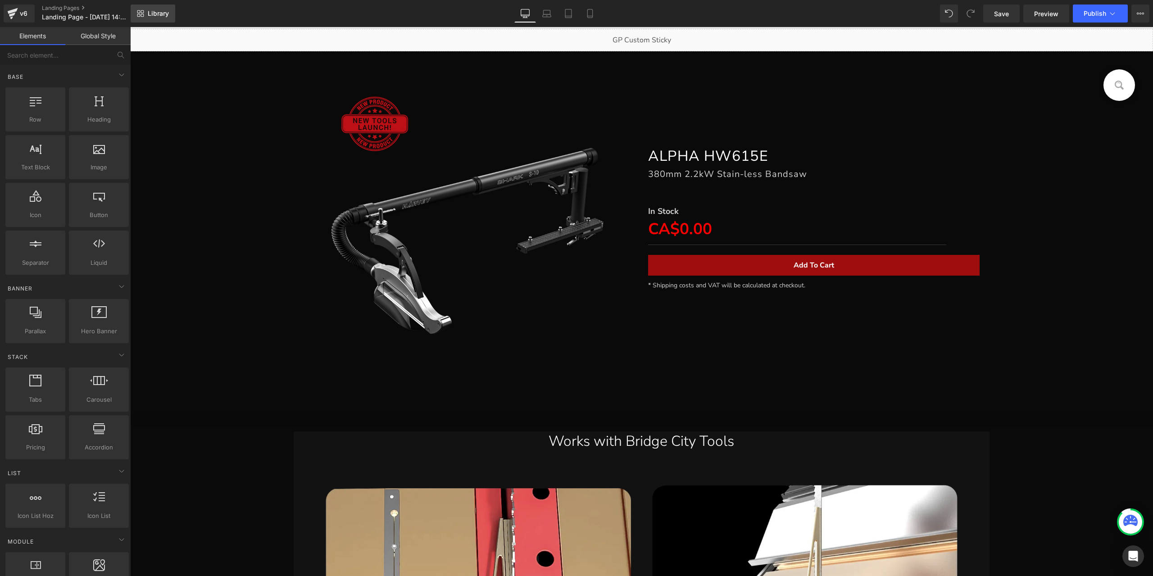
click at [151, 9] on span "Library" at bounding box center [158, 13] width 21 height 8
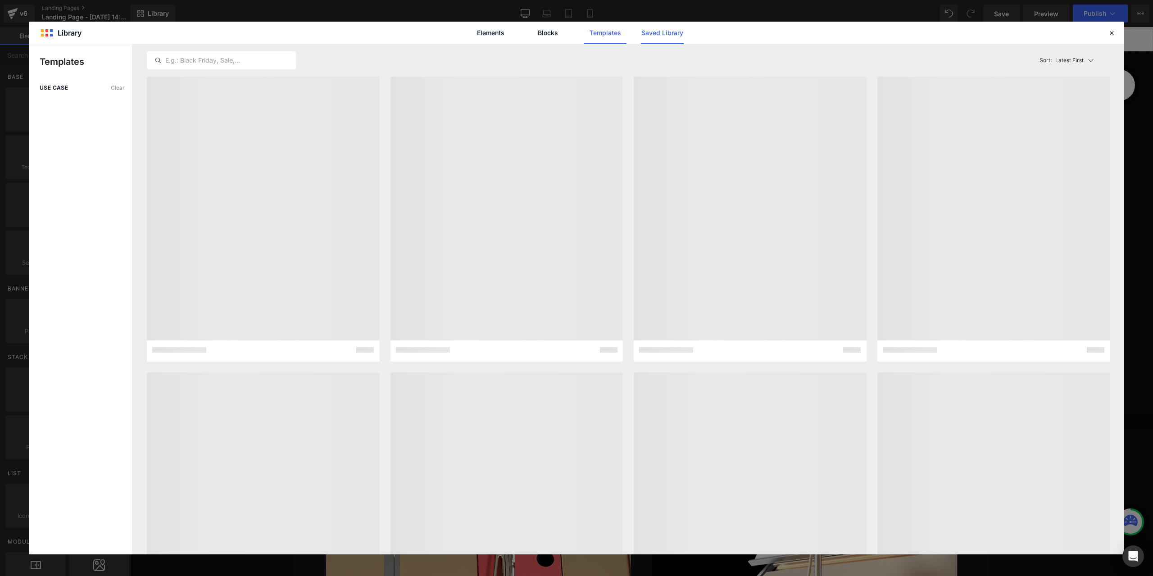
click at [674, 35] on link "Saved Library" at bounding box center [662, 33] width 43 height 23
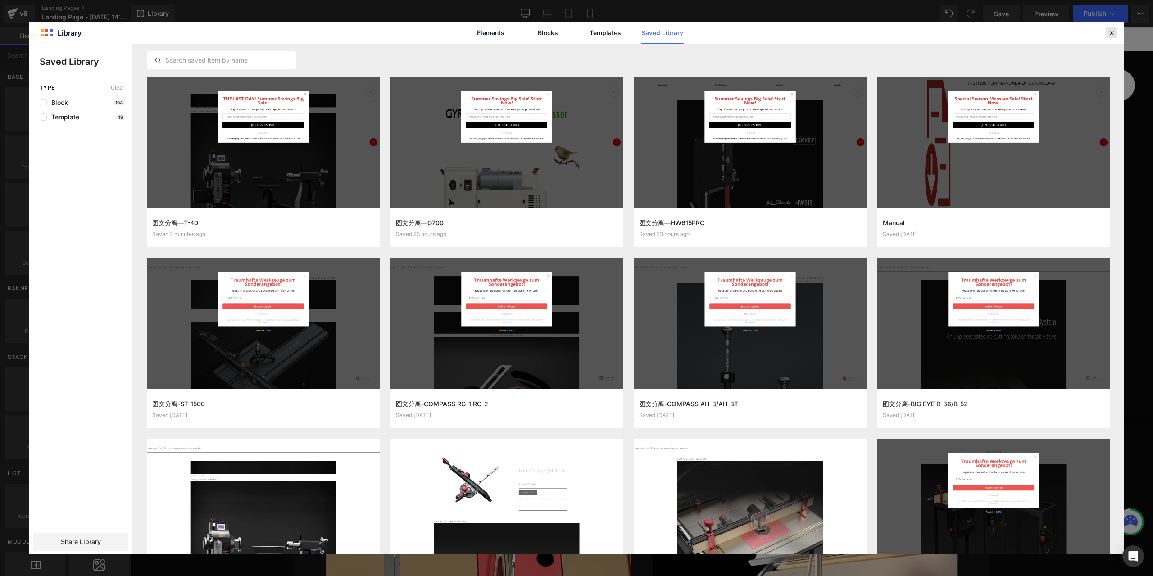
click at [1115, 30] on icon at bounding box center [1112, 33] width 8 height 8
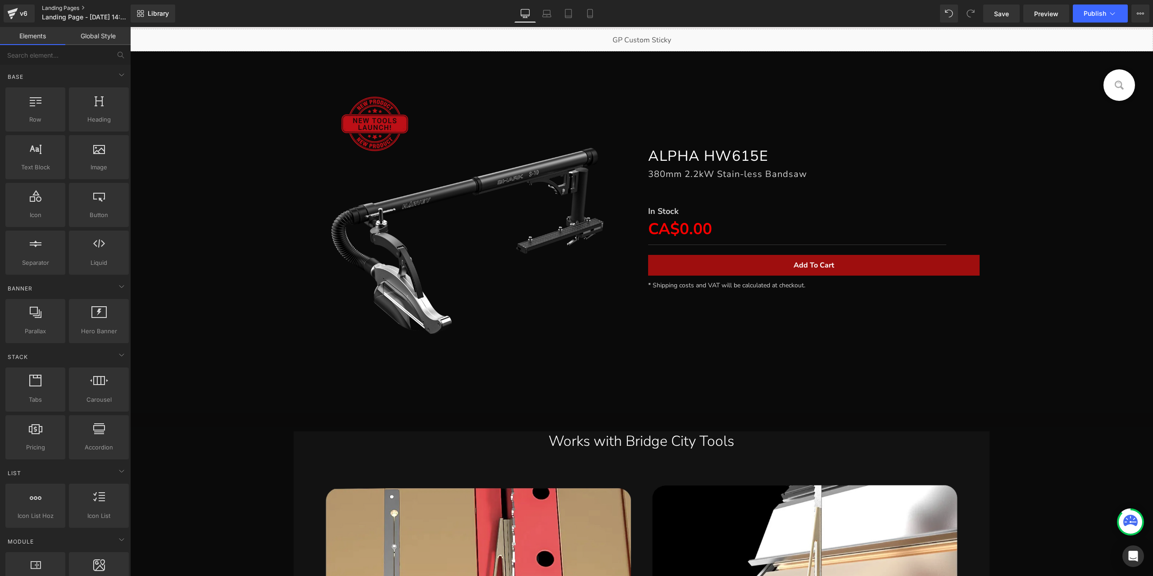
click at [59, 11] on link "Landing Pages" at bounding box center [94, 8] width 104 height 7
